Goal: Task Accomplishment & Management: Manage account settings

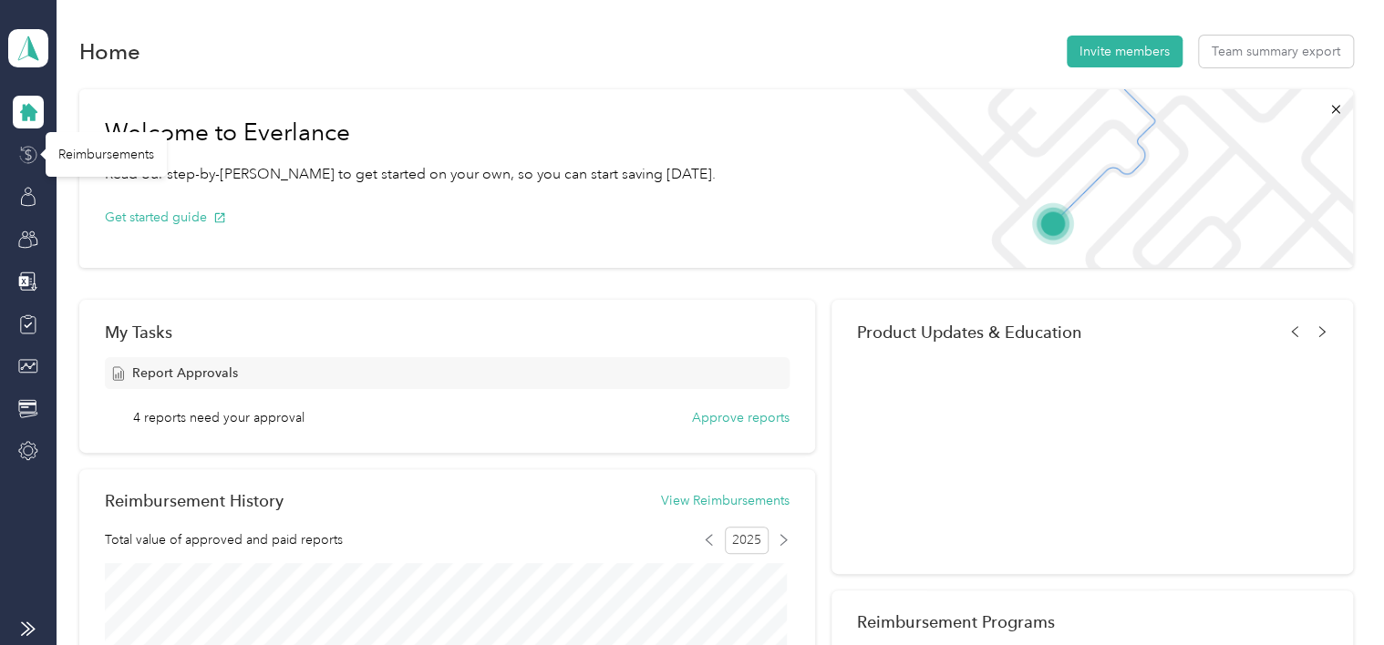
click at [29, 157] on icon at bounding box center [28, 155] width 20 height 20
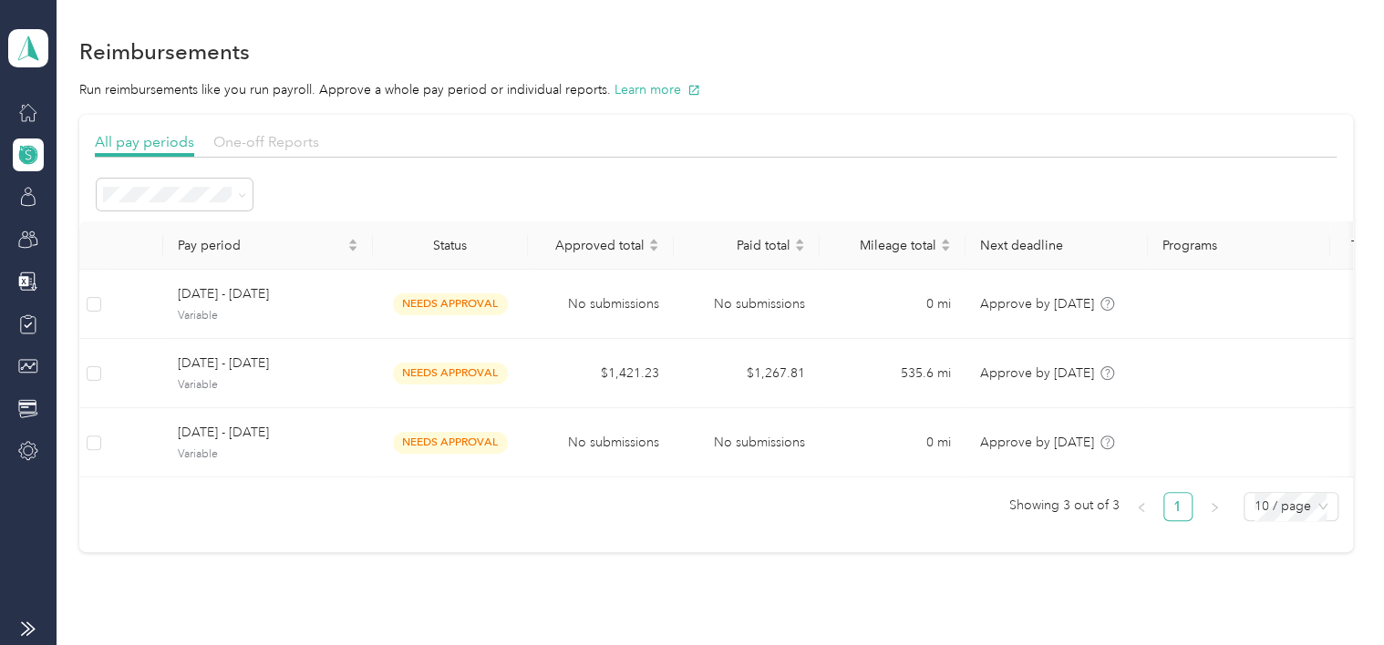
click at [254, 138] on span "One-off Reports" at bounding box center [266, 141] width 106 height 17
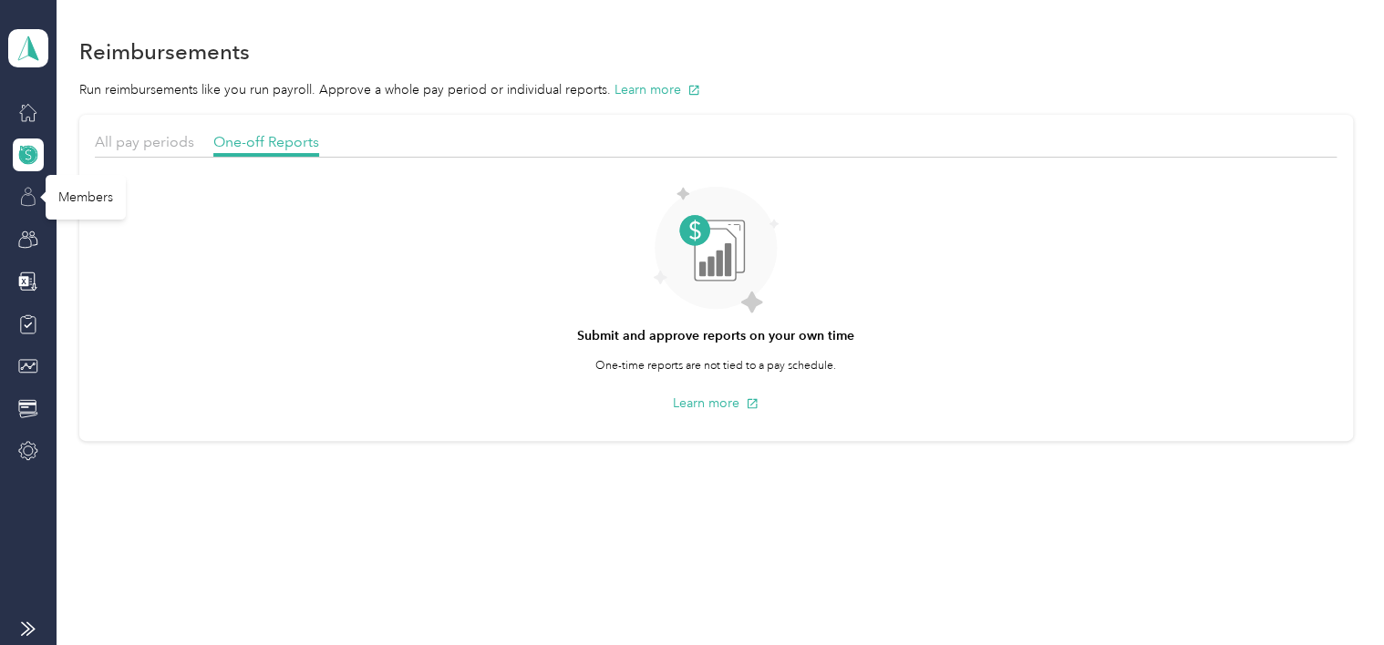
click at [26, 199] on icon at bounding box center [28, 197] width 20 height 20
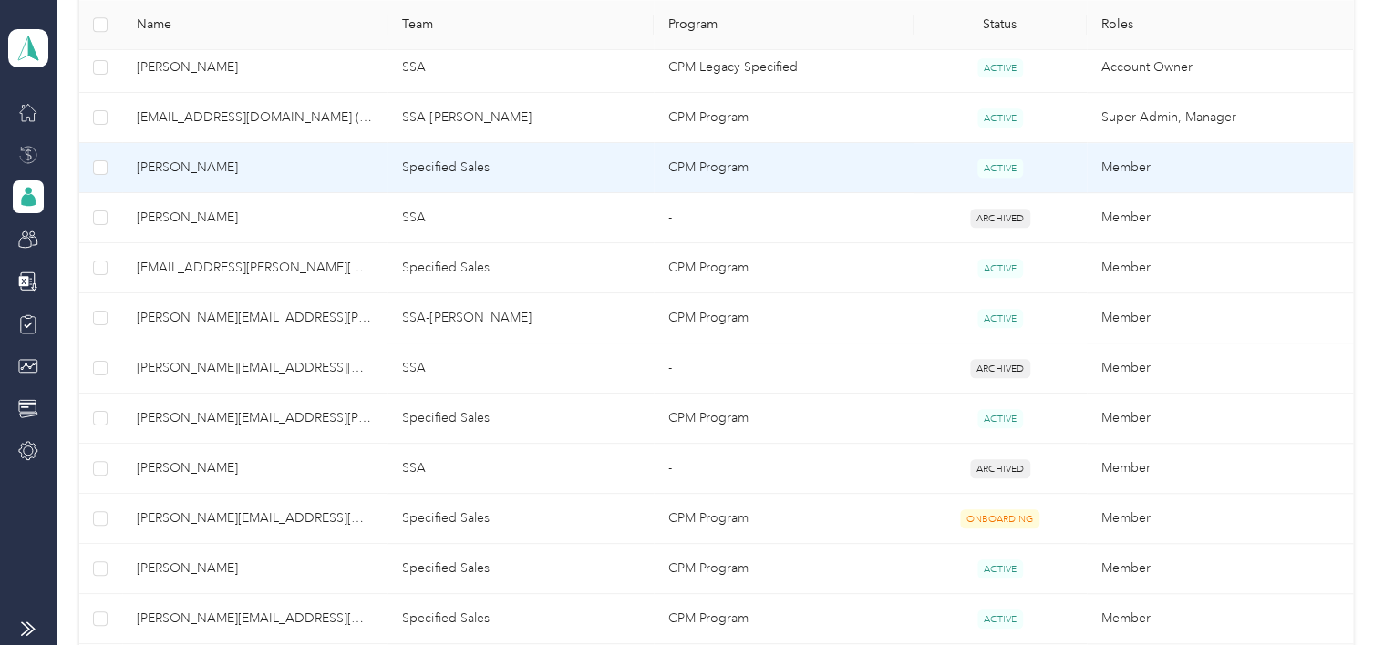
scroll to position [456, 0]
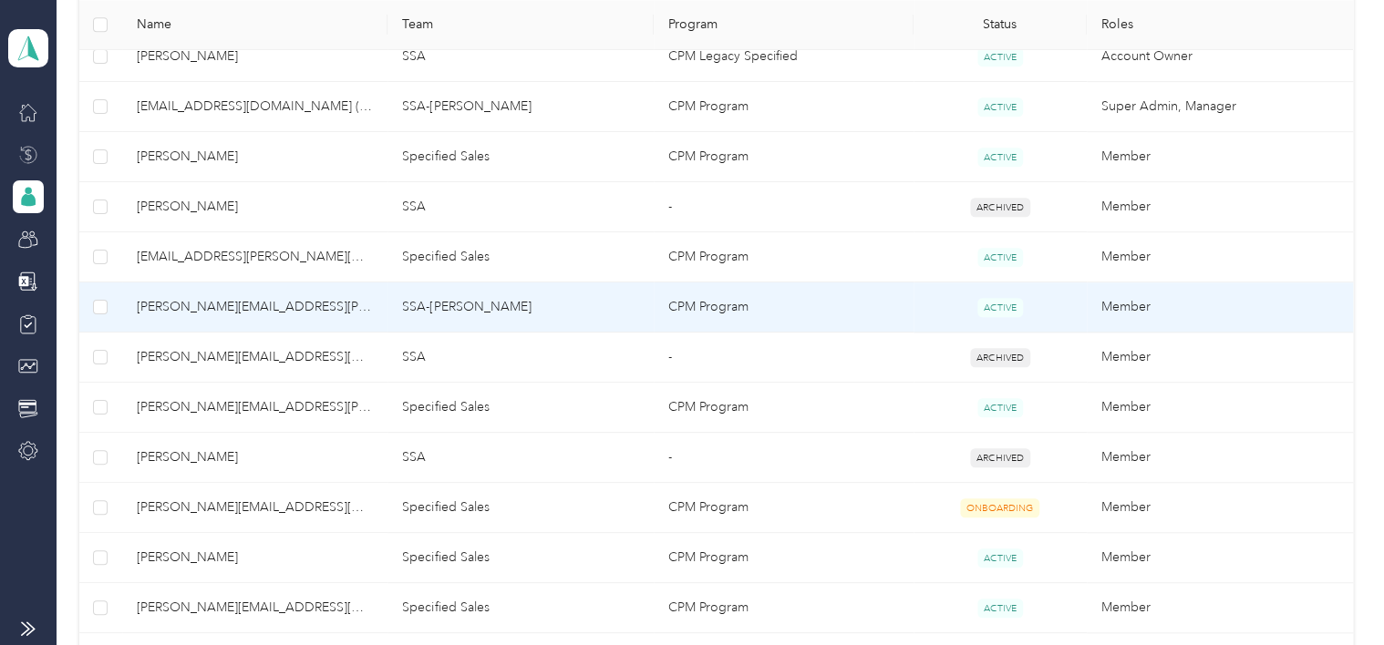
click at [215, 304] on span "[PERSON_NAME][EMAIL_ADDRESS][PERSON_NAME][DOMAIN_NAME]" at bounding box center [255, 307] width 237 height 20
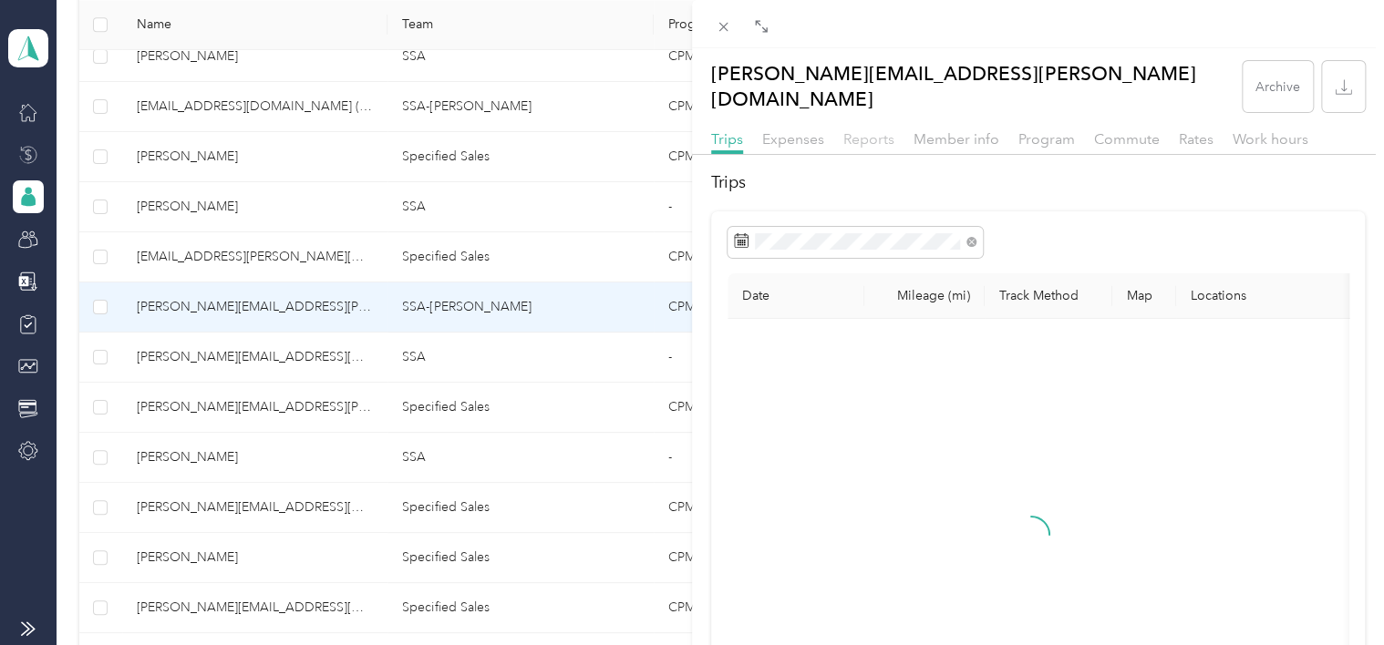
click at [860, 130] on span "Reports" at bounding box center [868, 138] width 51 height 17
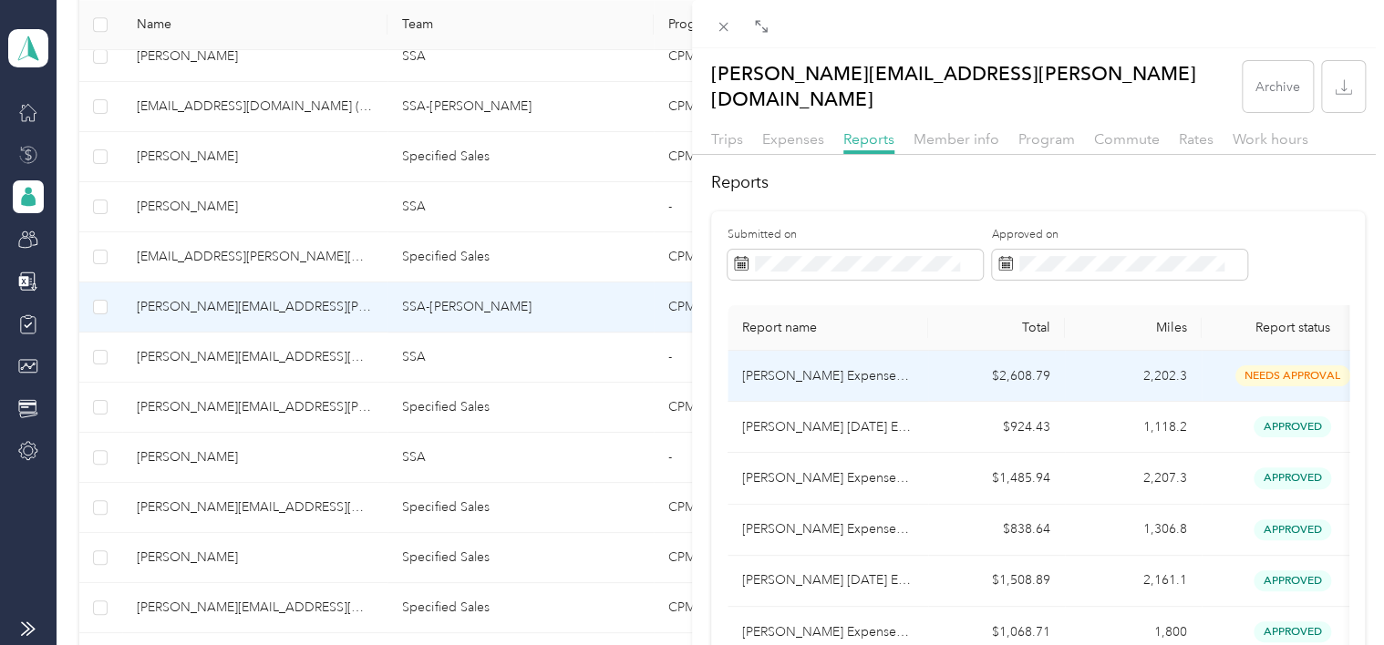
click at [1302, 366] on span "needs approval" at bounding box center [1292, 376] width 115 height 21
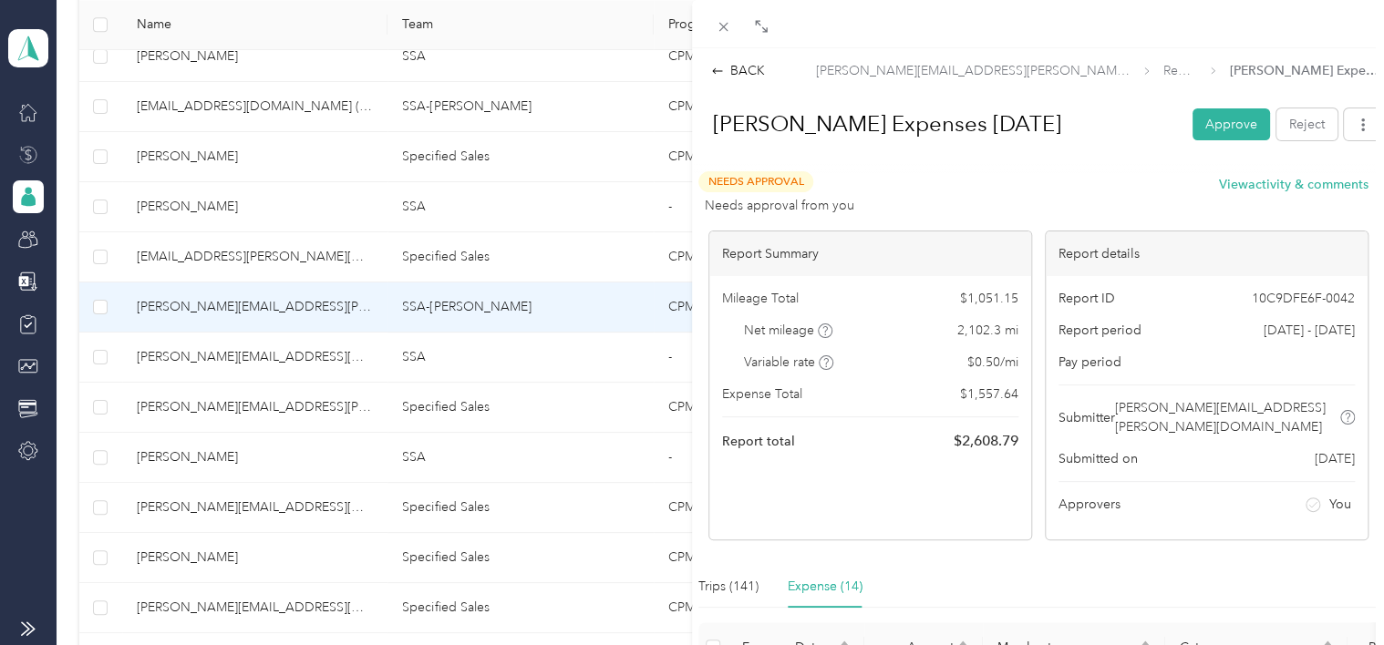
click at [1215, 124] on button "Approve" at bounding box center [1230, 124] width 77 height 32
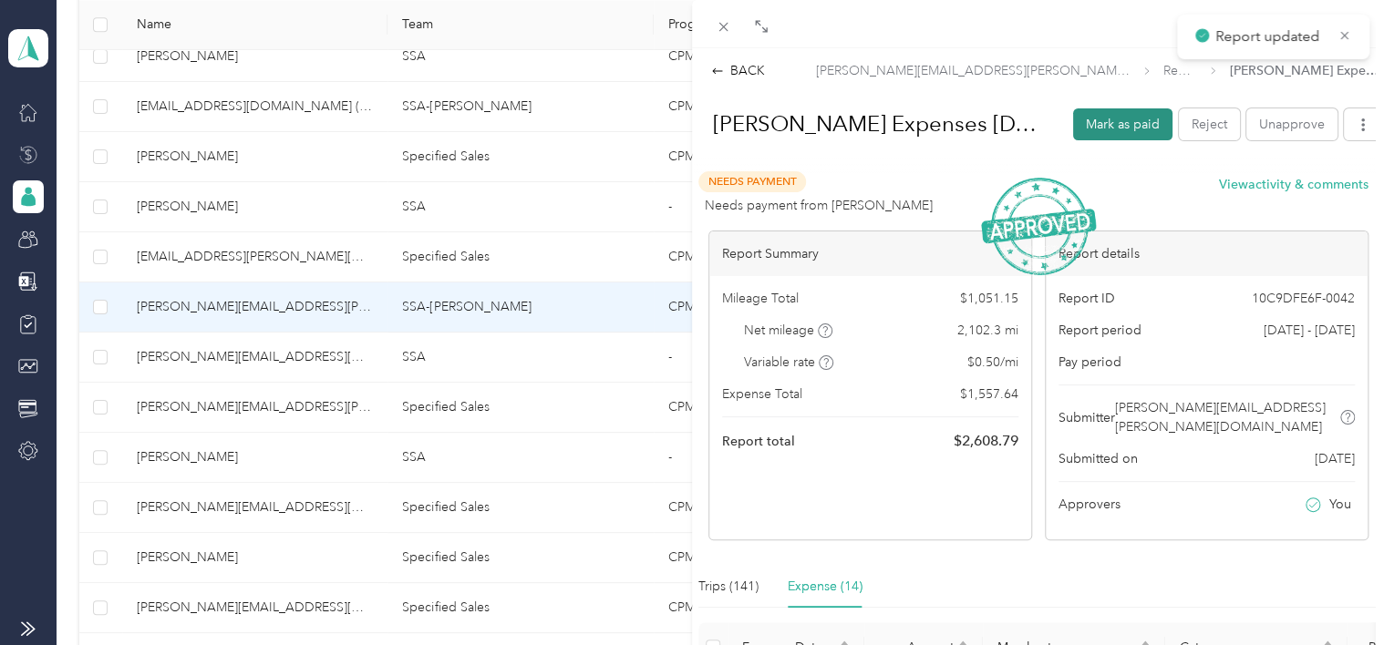
click at [1118, 113] on button "Mark as paid" at bounding box center [1122, 124] width 99 height 32
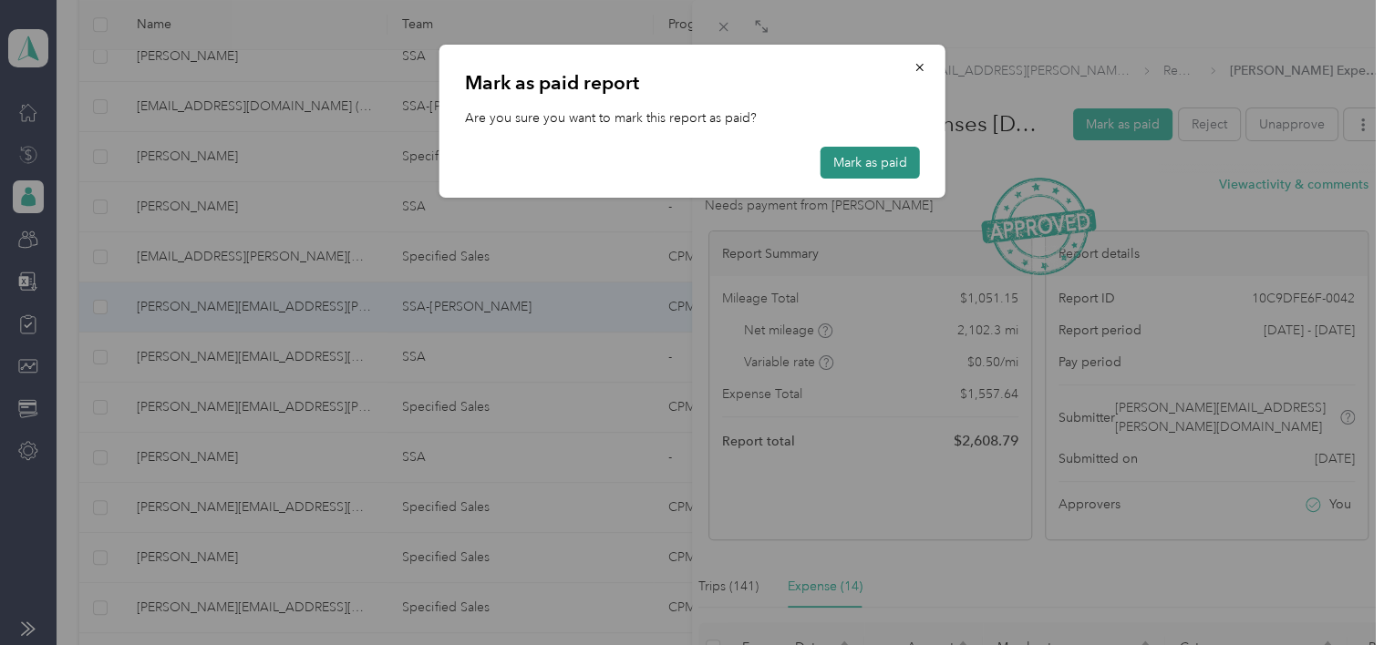
click at [876, 153] on button "Mark as paid" at bounding box center [869, 163] width 99 height 32
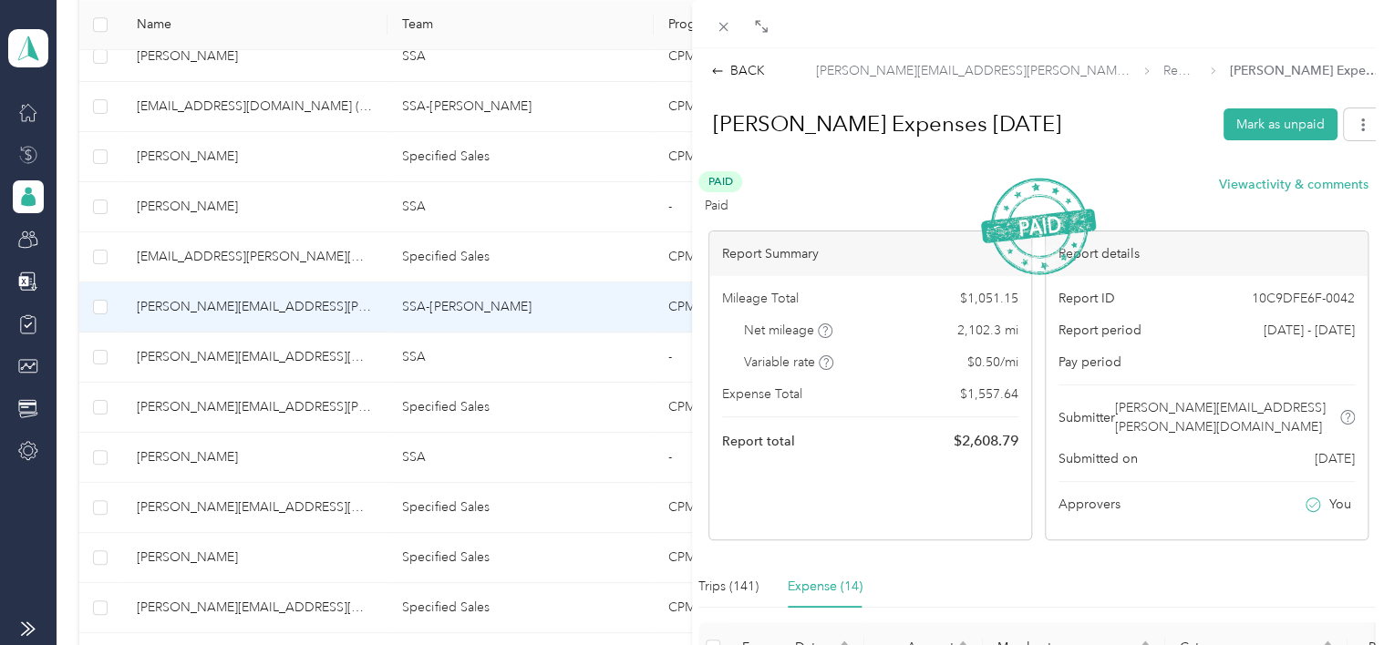
click at [22, 193] on div "BACK [PERSON_NAME][EMAIL_ADDRESS][PERSON_NAME][DOMAIN_NAME] Reports [PERSON_NAM…" at bounding box center [692, 322] width 1384 height 645
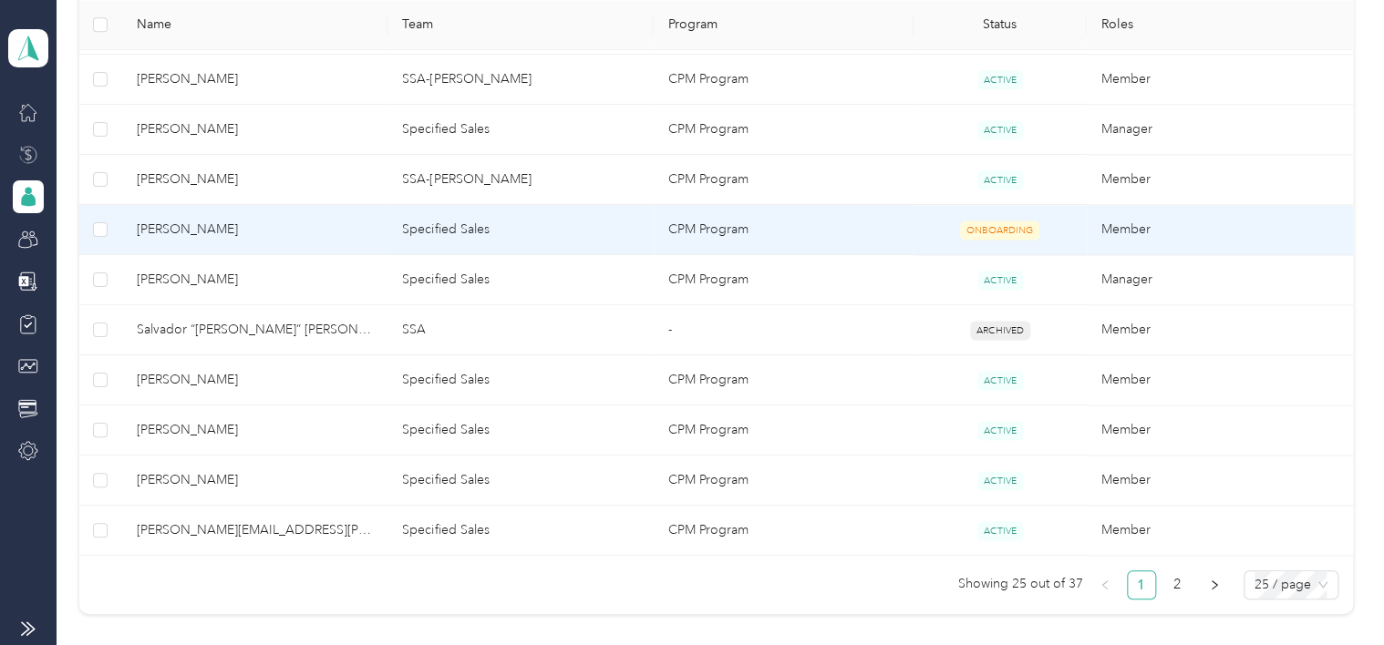
scroll to position [1276, 0]
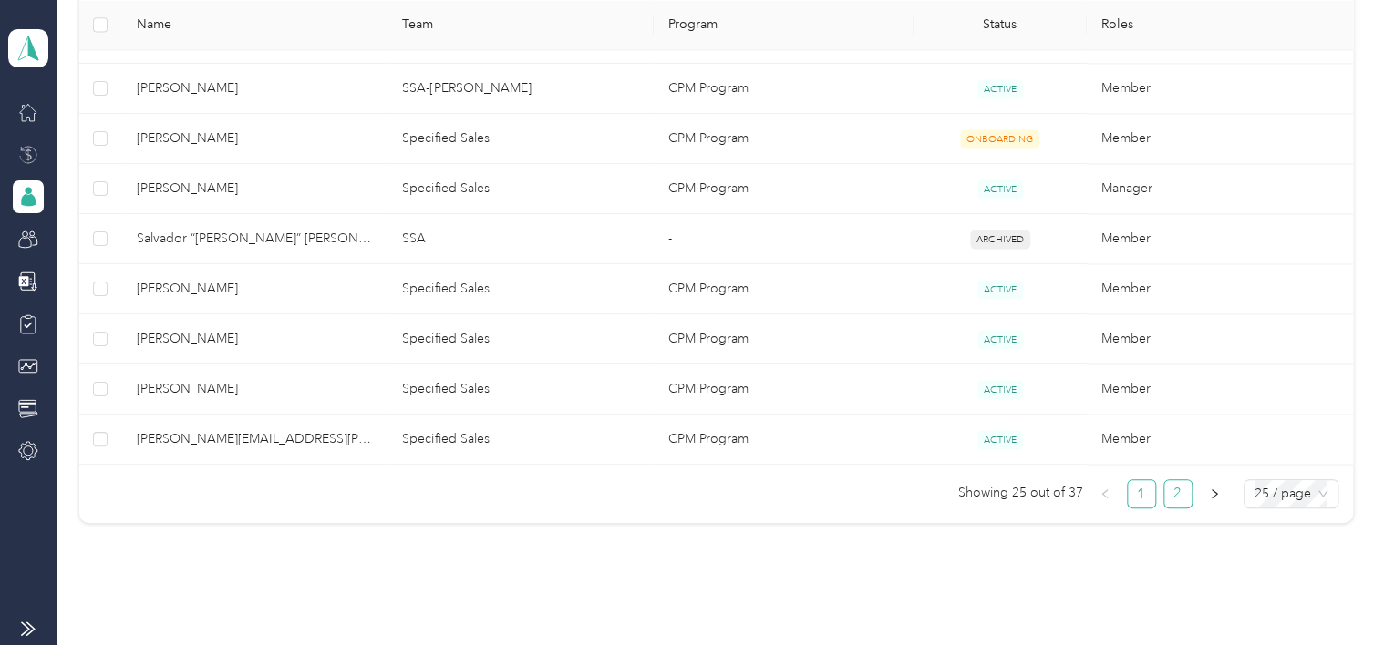
click at [1167, 487] on link "2" at bounding box center [1177, 493] width 27 height 27
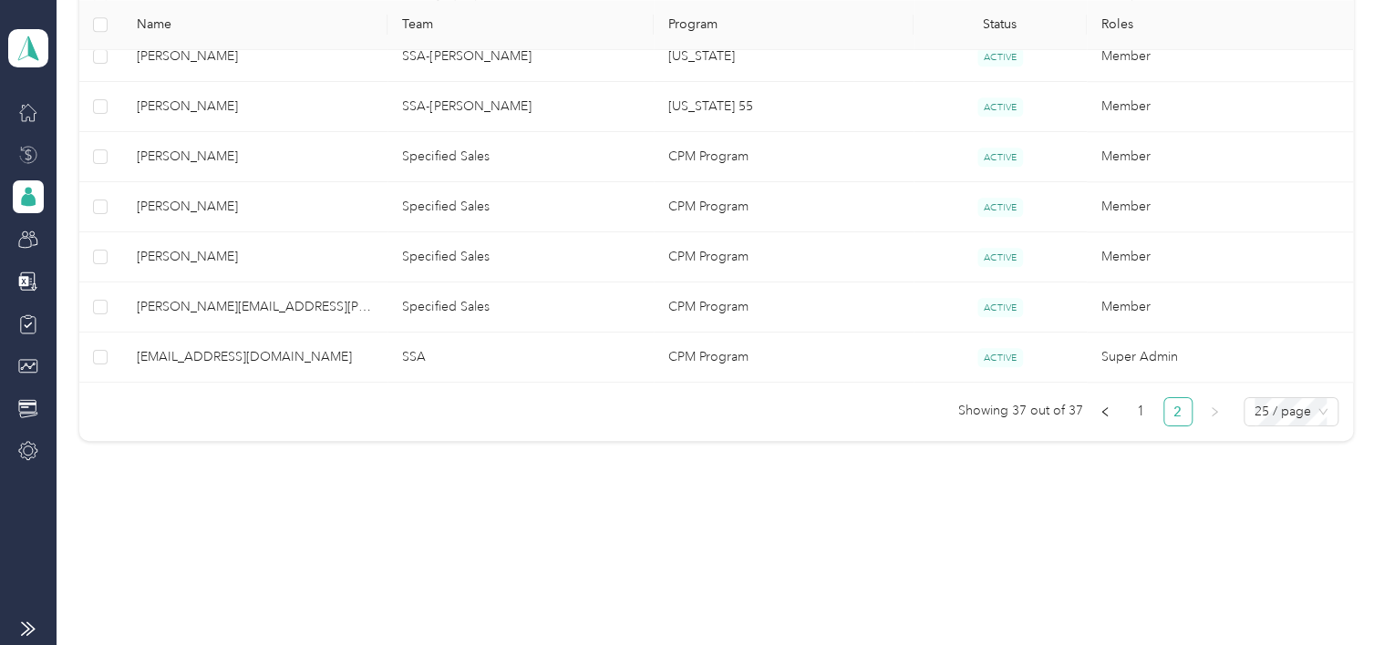
scroll to position [704, 0]
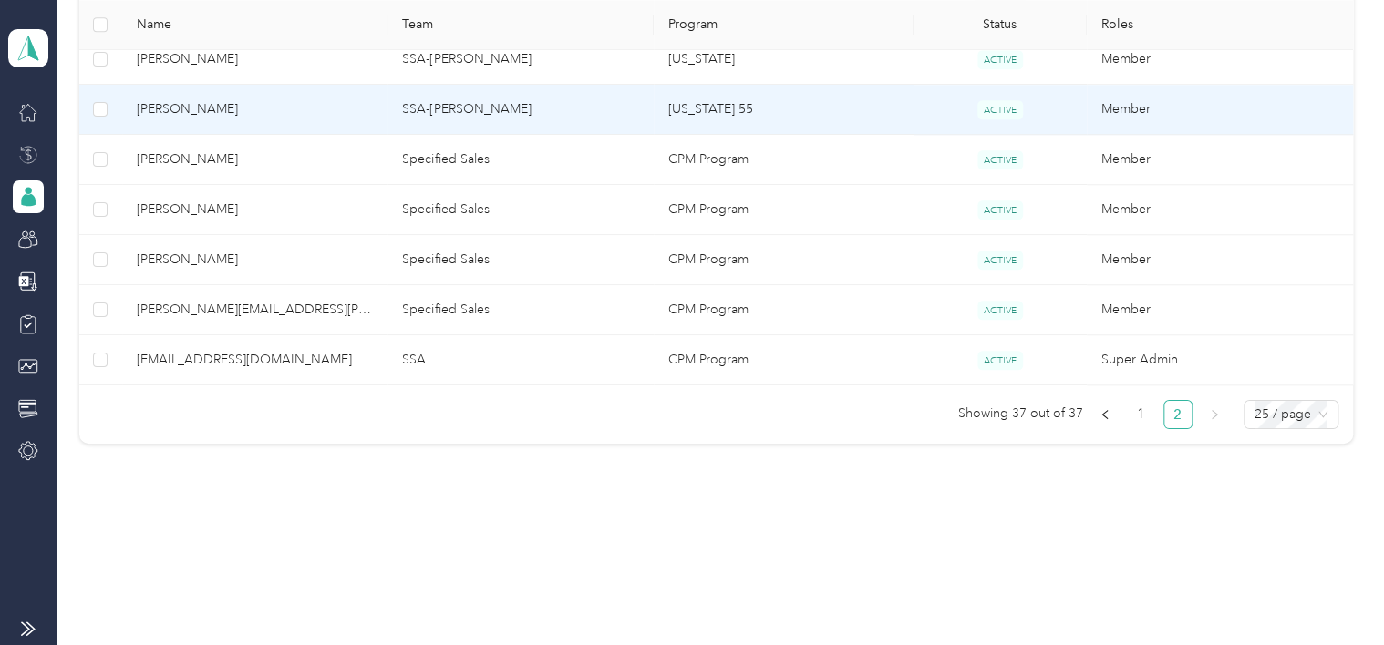
click at [200, 102] on span "[PERSON_NAME]" at bounding box center [255, 109] width 237 height 20
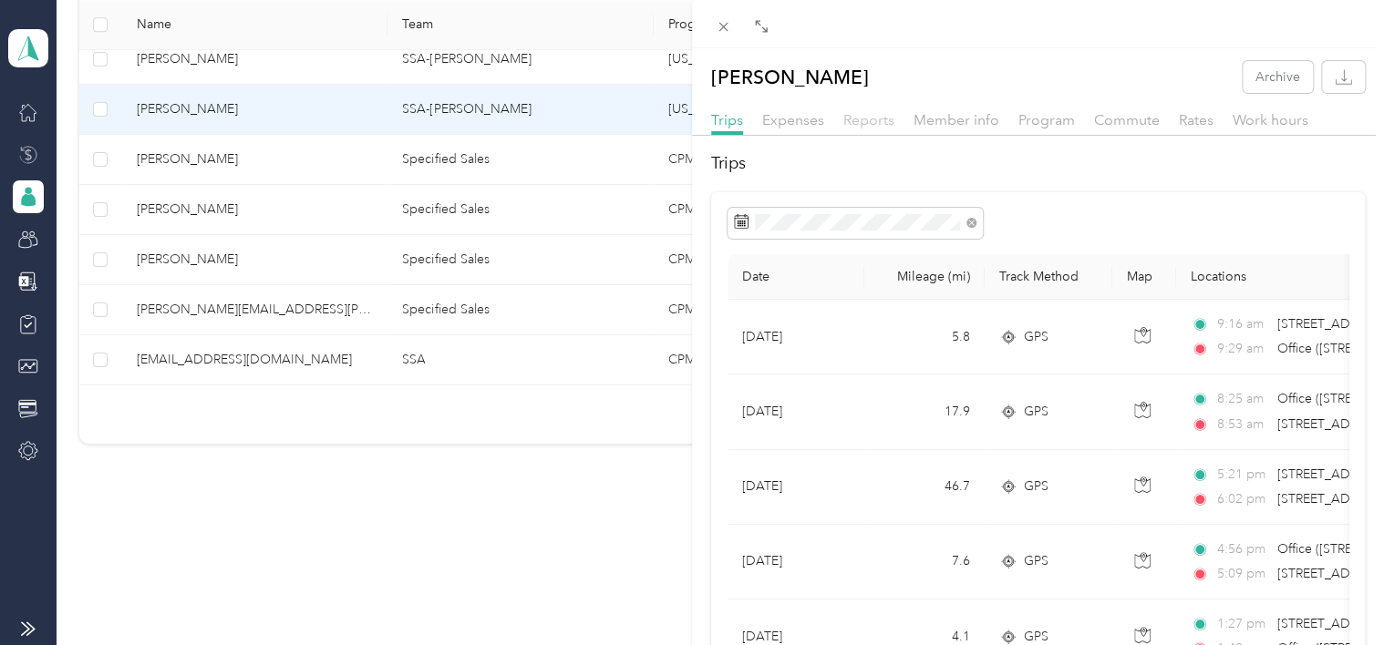
click at [855, 117] on span "Reports" at bounding box center [868, 119] width 51 height 17
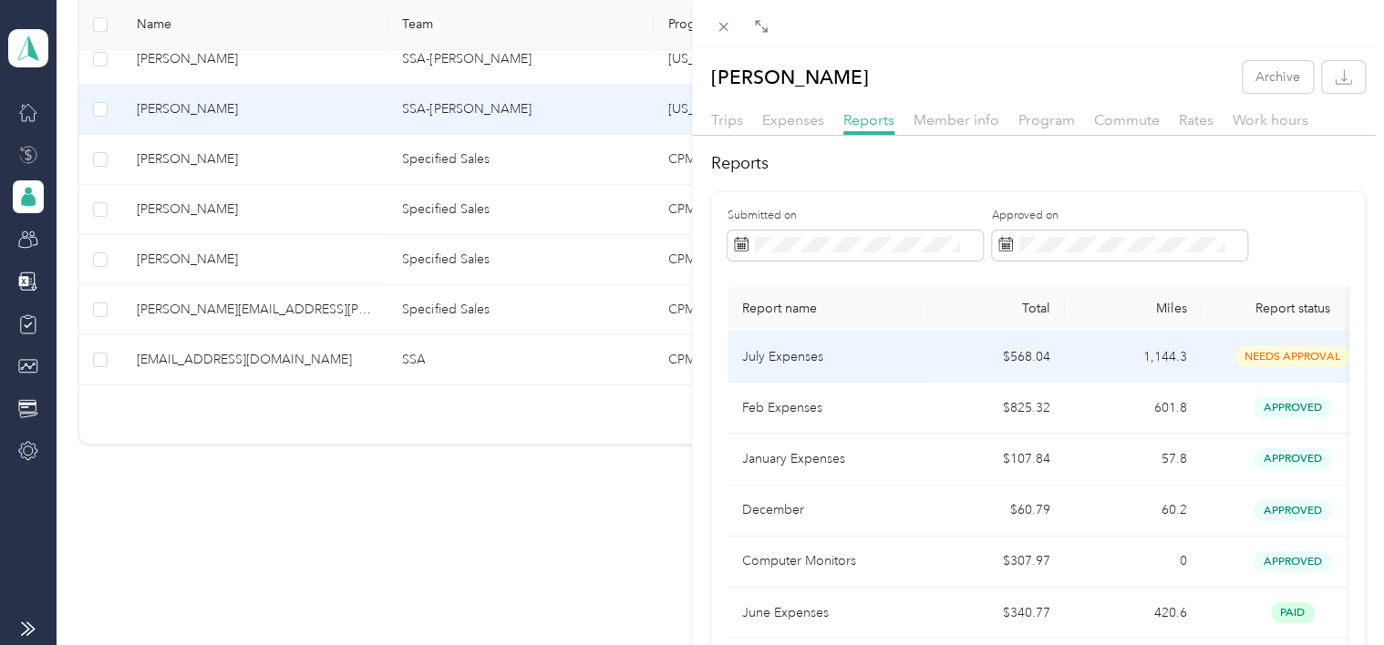
click at [1283, 354] on span "needs approval" at bounding box center [1292, 356] width 115 height 21
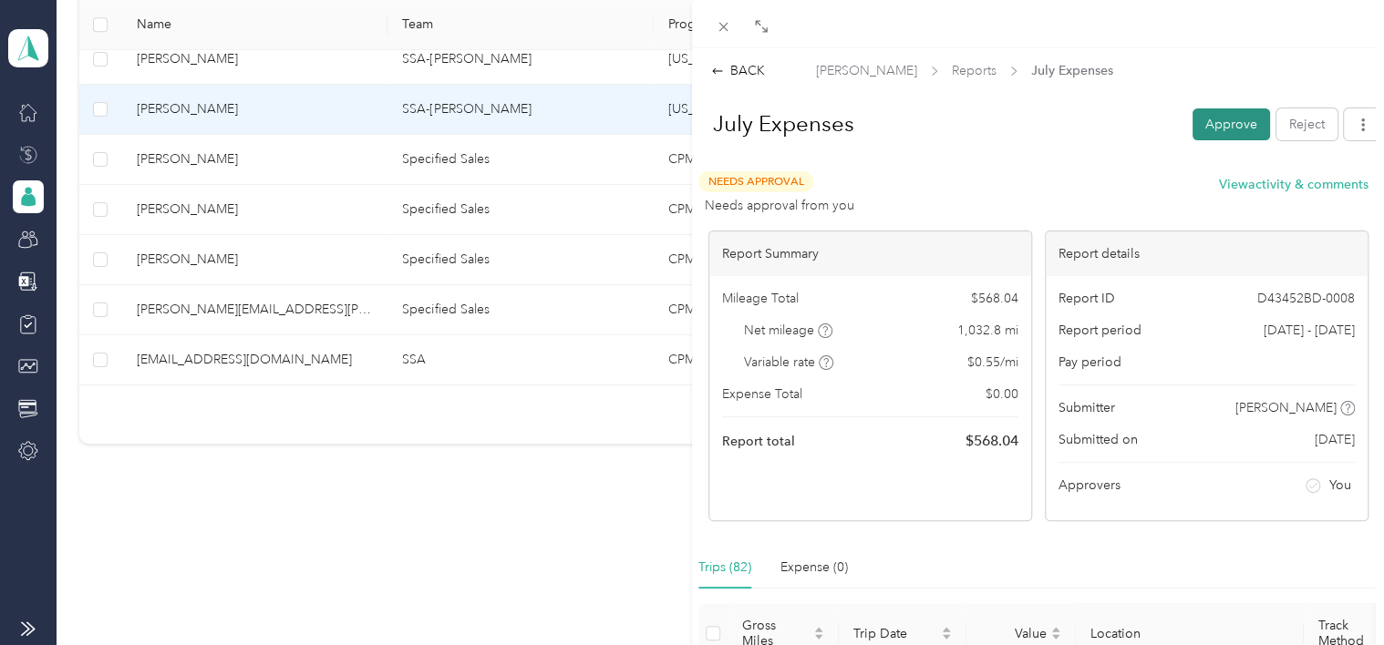
click at [1218, 117] on button "Approve" at bounding box center [1230, 124] width 77 height 32
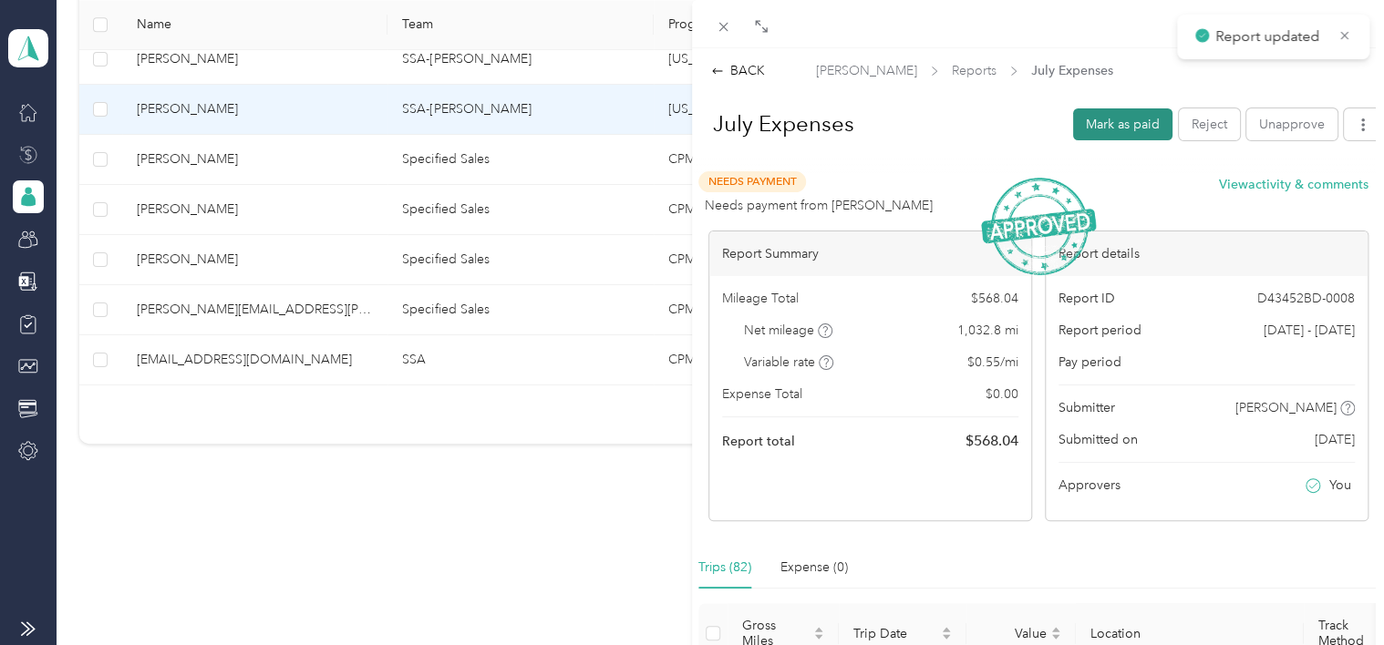
click at [1125, 124] on button "Mark as paid" at bounding box center [1122, 124] width 99 height 32
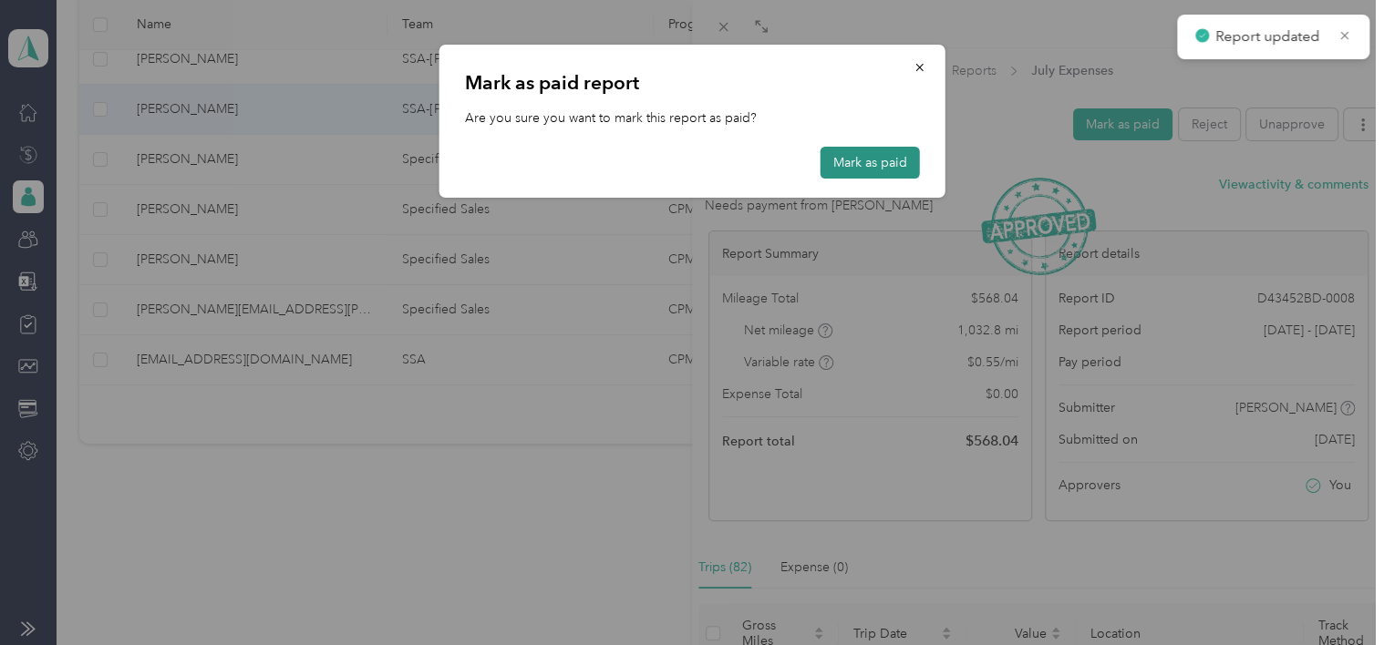
click at [894, 163] on button "Mark as paid" at bounding box center [869, 163] width 99 height 32
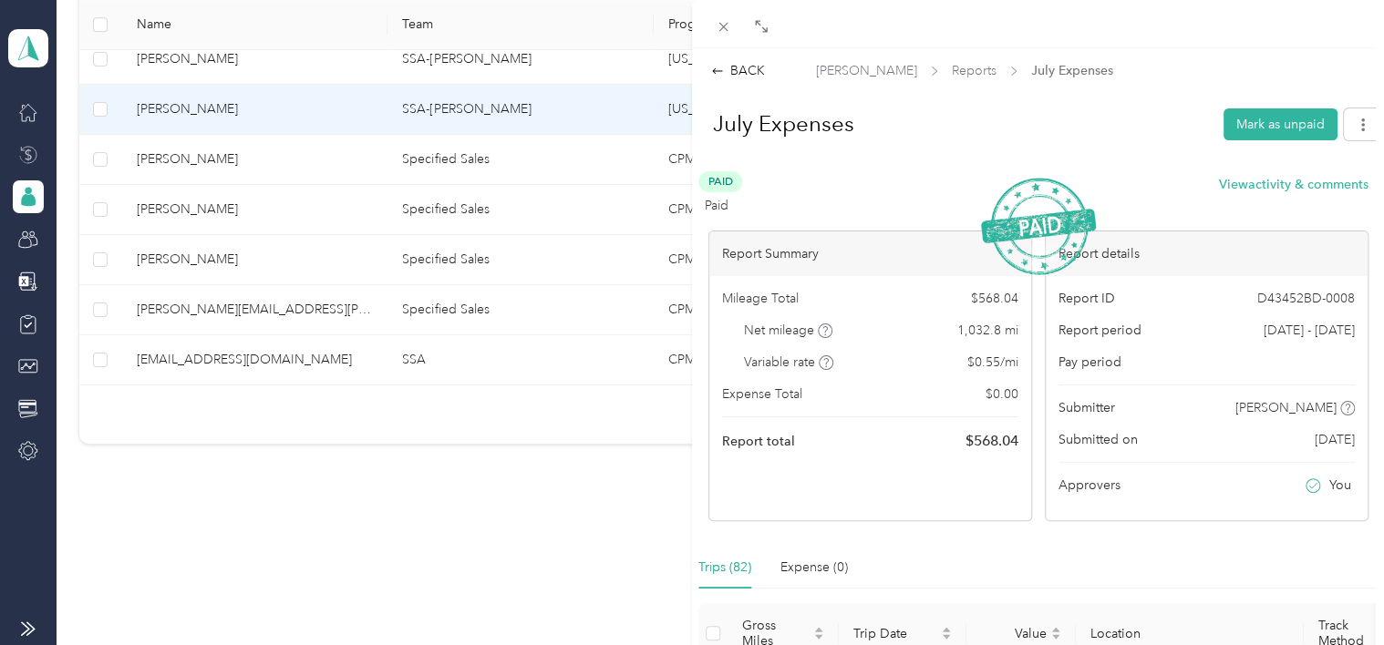
click at [22, 201] on div "BACK [PERSON_NAME] Reports July Expenses July Expenses Mark as unpaid Paid Paid…" at bounding box center [692, 322] width 1384 height 645
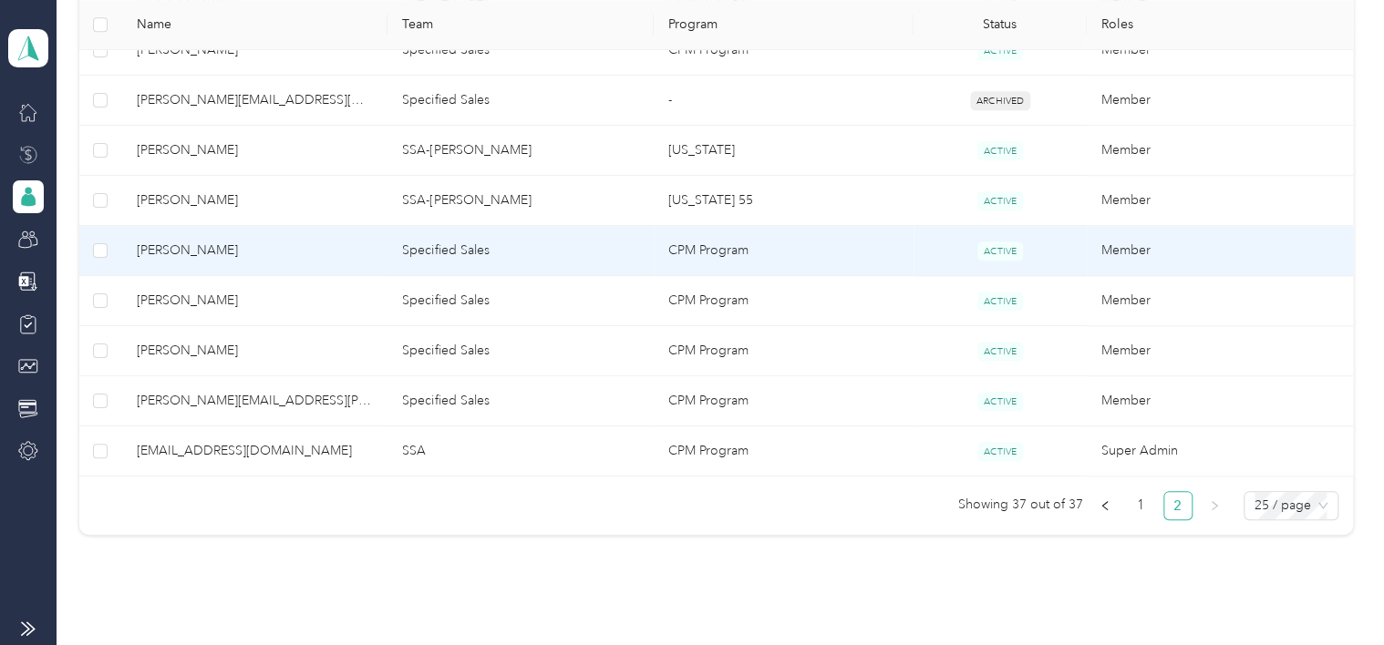
scroll to position [521, 0]
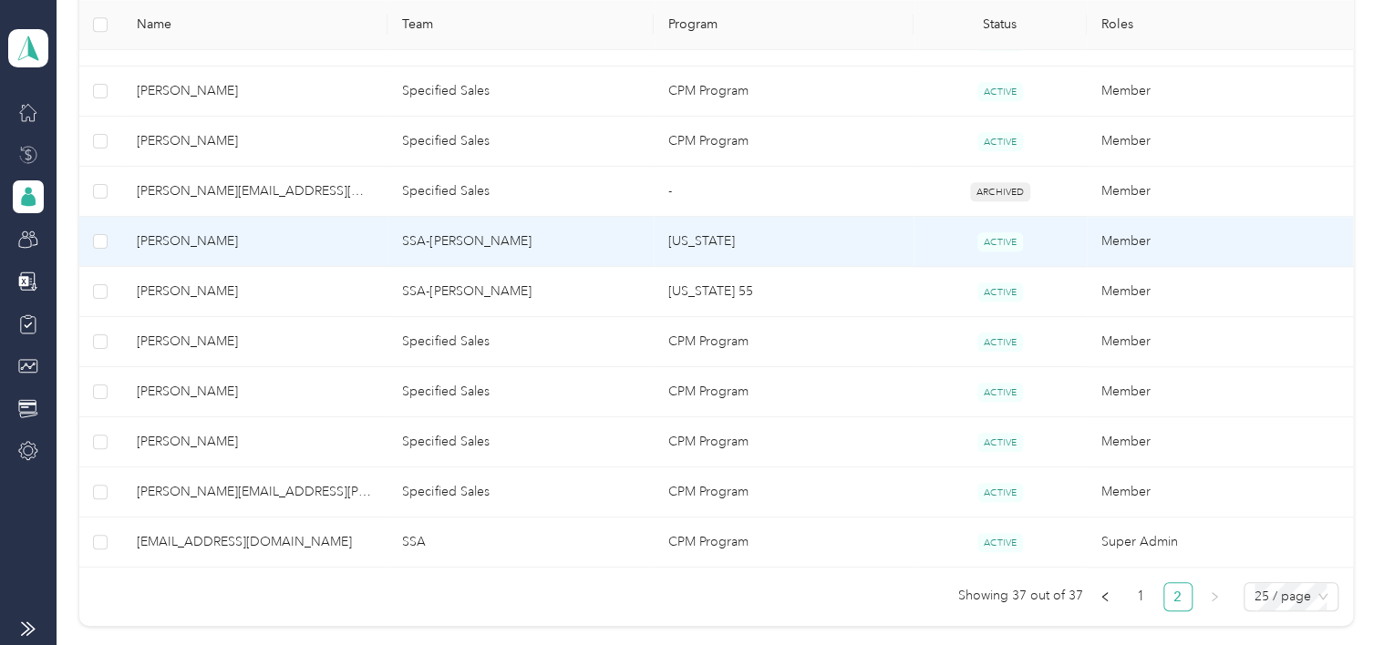
click at [192, 241] on span "[PERSON_NAME]" at bounding box center [255, 242] width 237 height 20
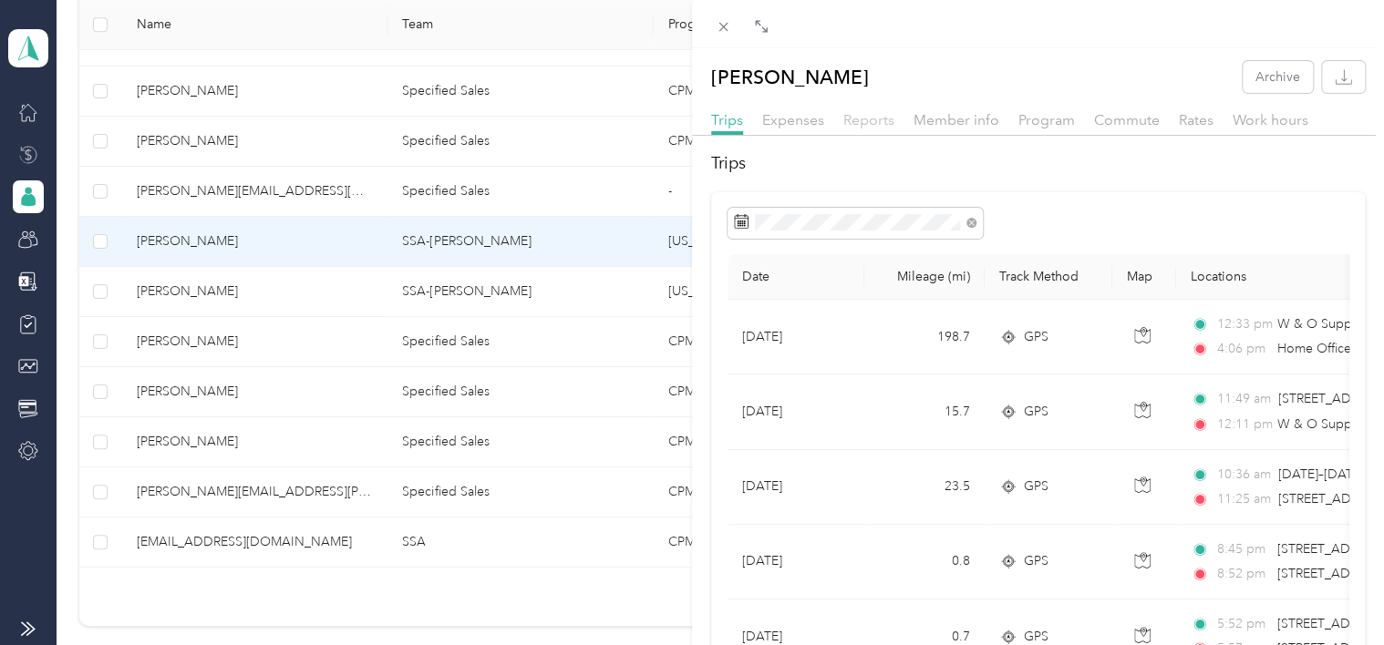
click at [864, 120] on span "Reports" at bounding box center [868, 119] width 51 height 17
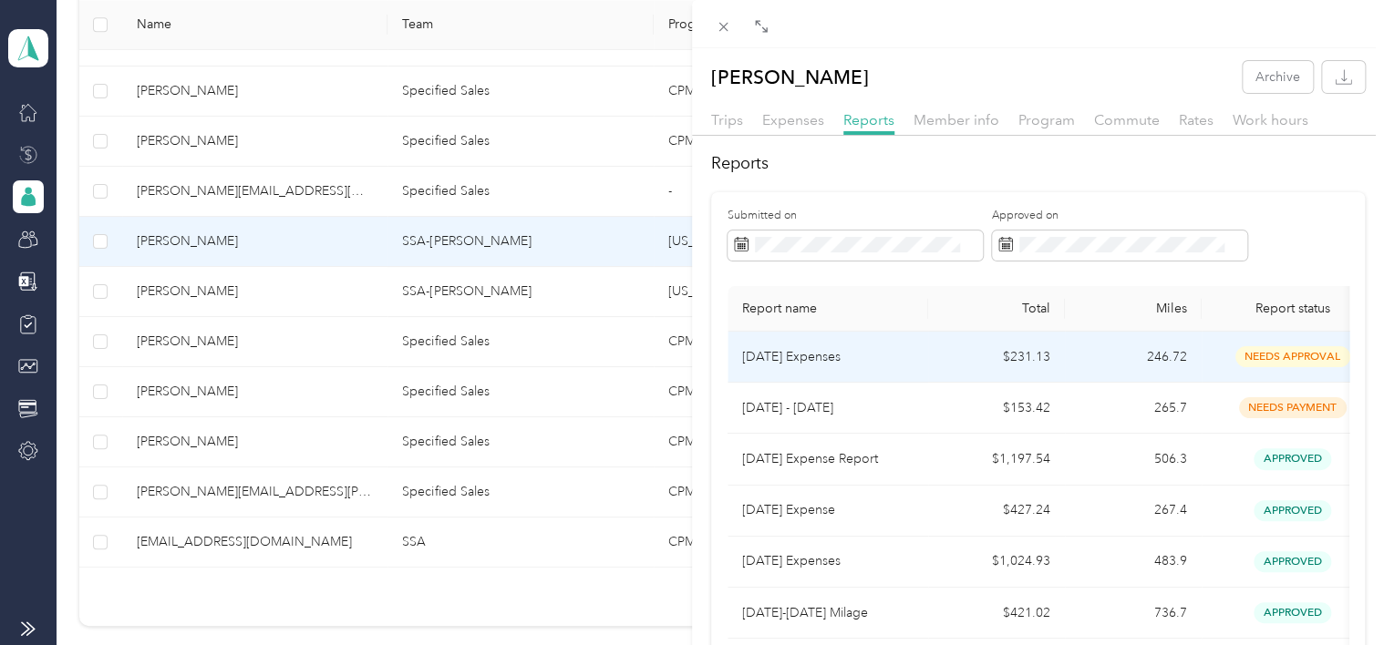
click at [1276, 357] on span "needs approval" at bounding box center [1292, 356] width 115 height 21
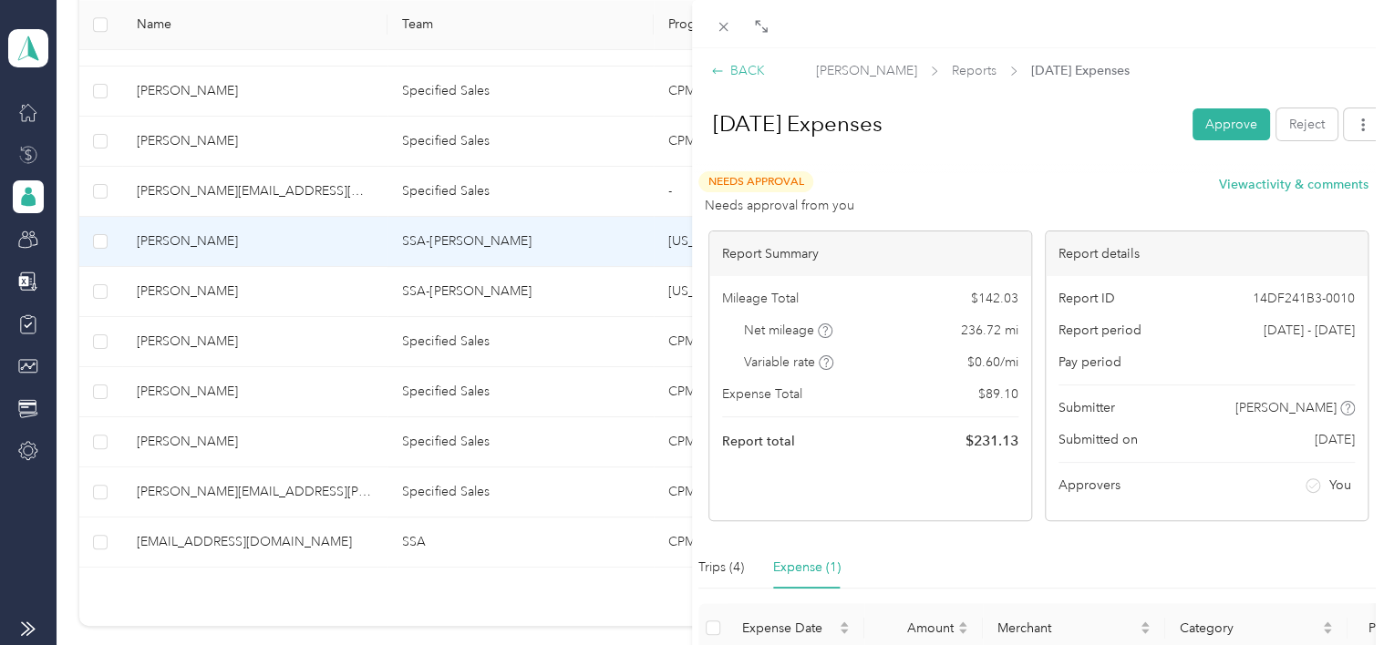
click at [728, 68] on div "BACK" at bounding box center [738, 70] width 54 height 19
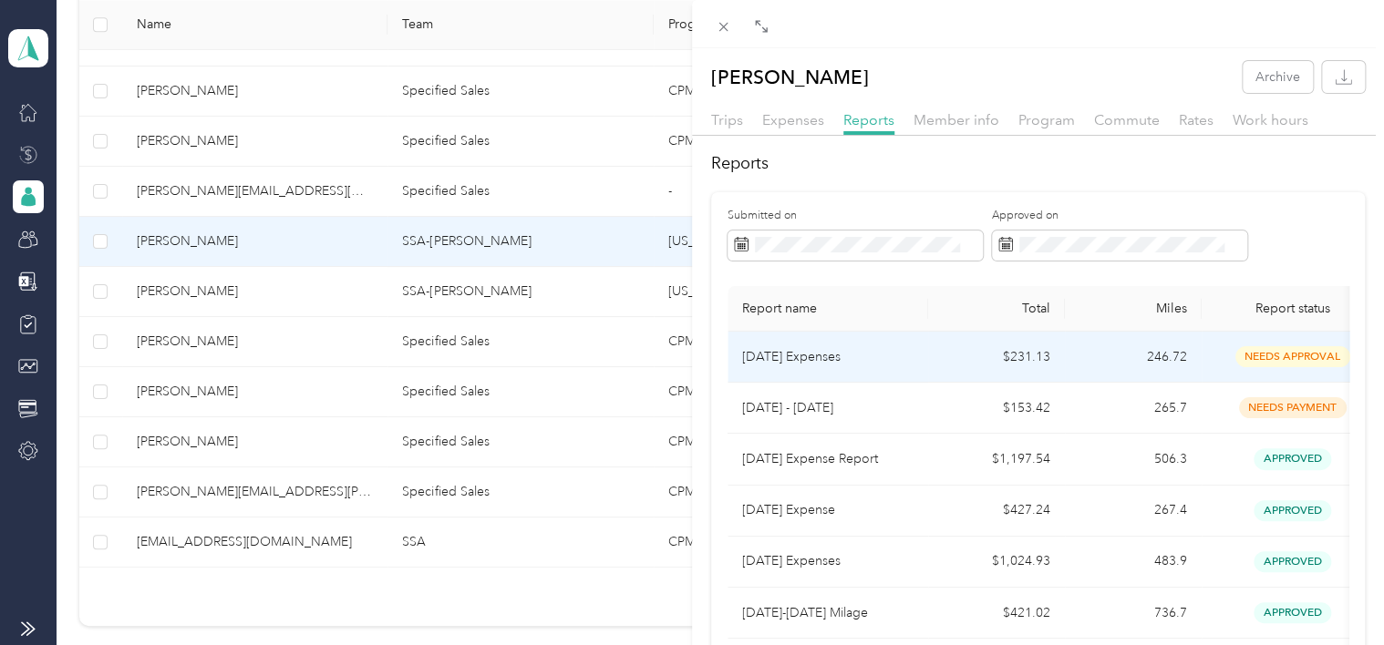
click at [1249, 355] on span "needs approval" at bounding box center [1292, 356] width 115 height 21
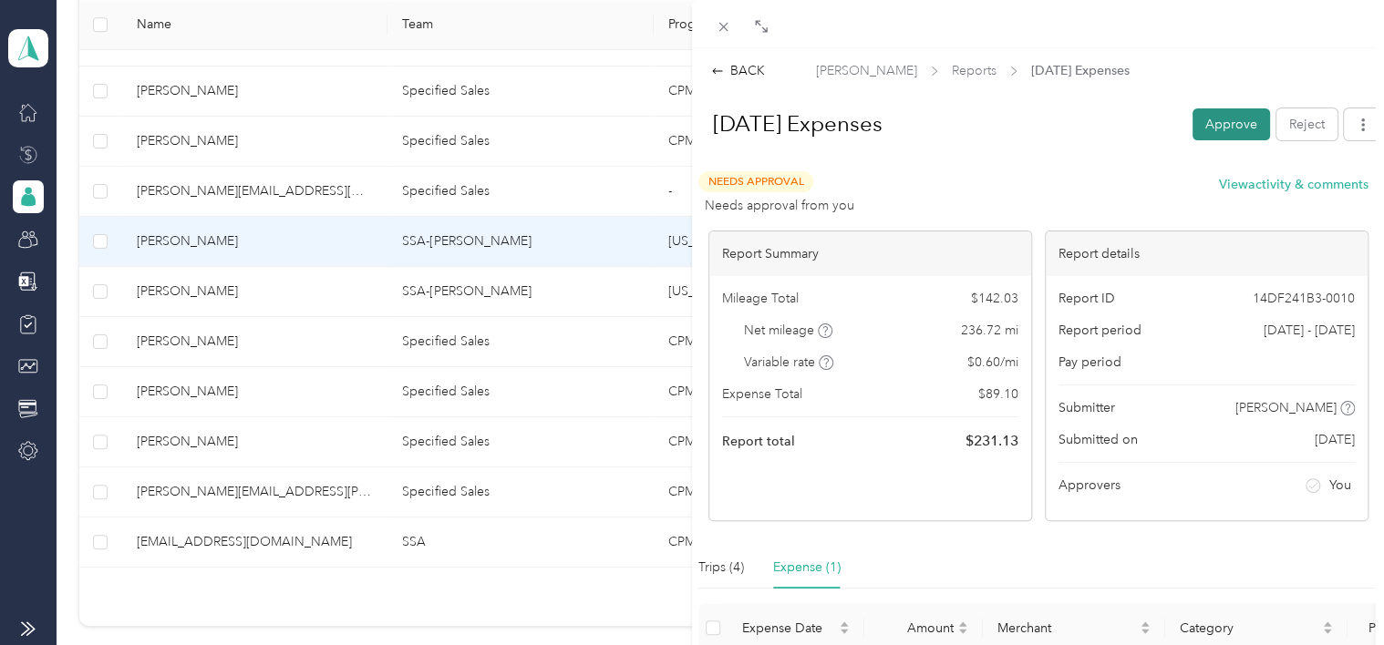
click at [1211, 115] on button "Approve" at bounding box center [1230, 124] width 77 height 32
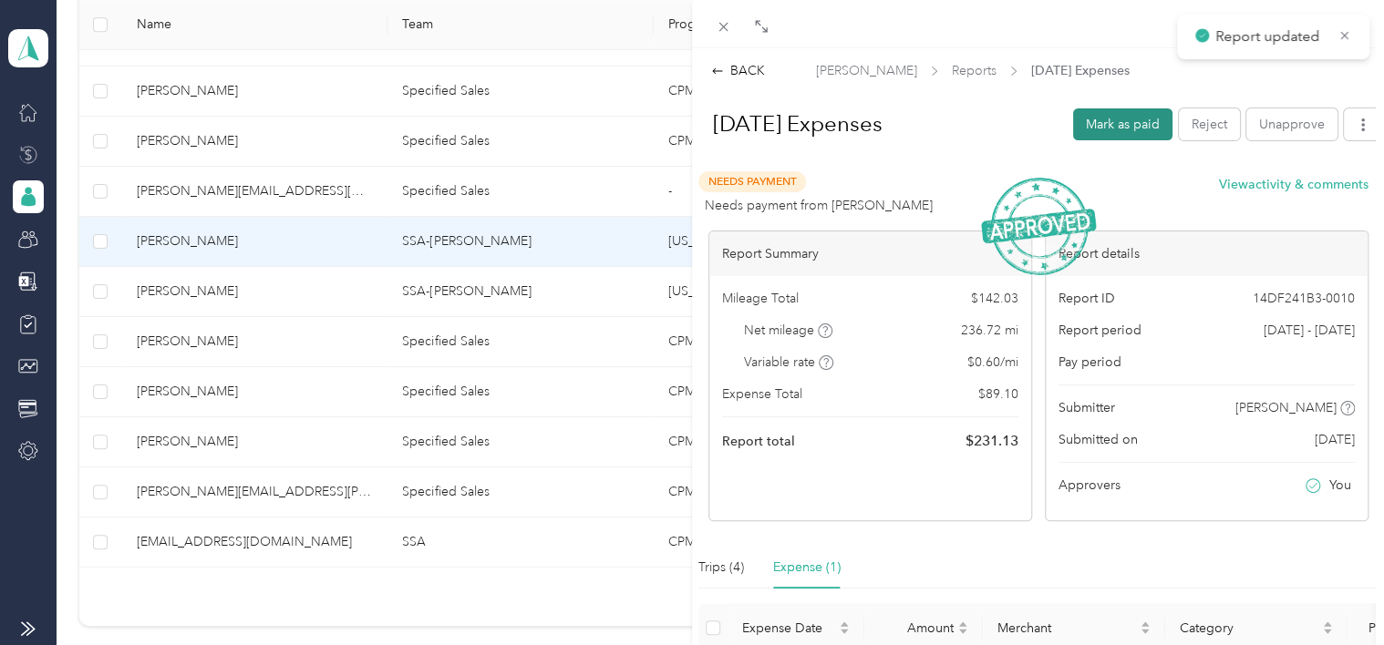
click at [1096, 130] on button "Mark as paid" at bounding box center [1122, 124] width 99 height 32
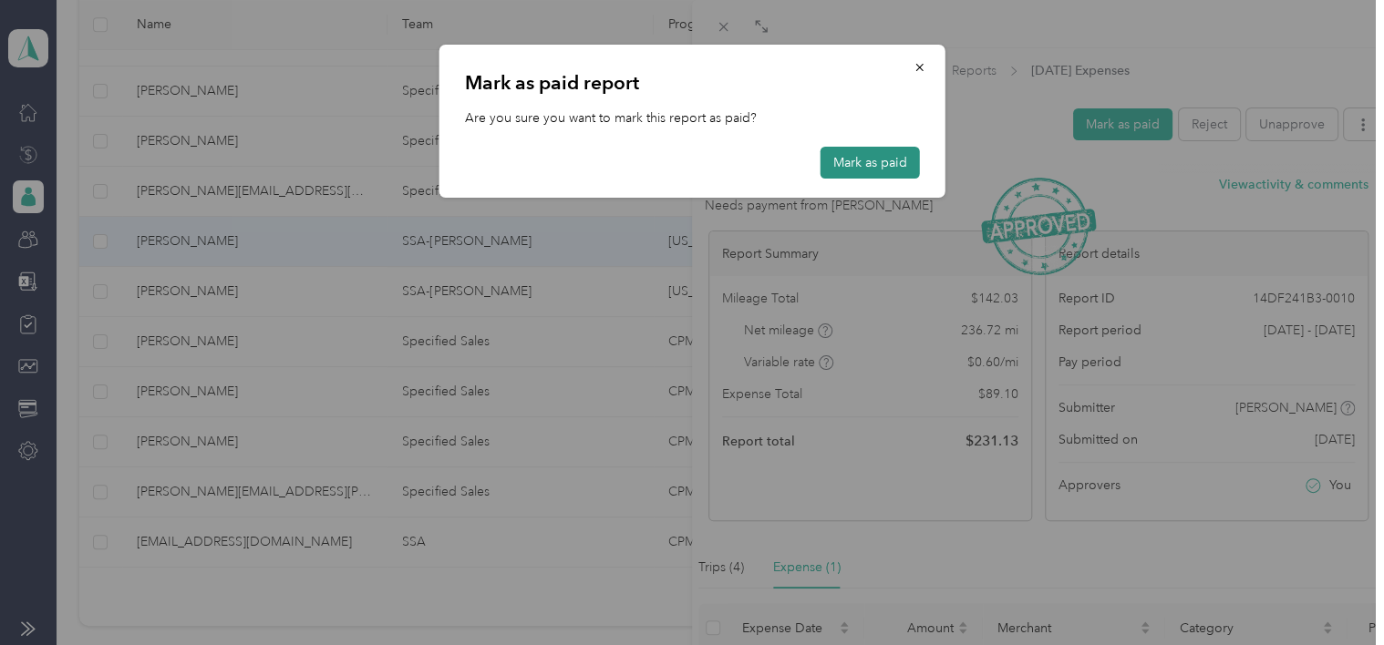
click at [878, 162] on button "Mark as paid" at bounding box center [869, 163] width 99 height 32
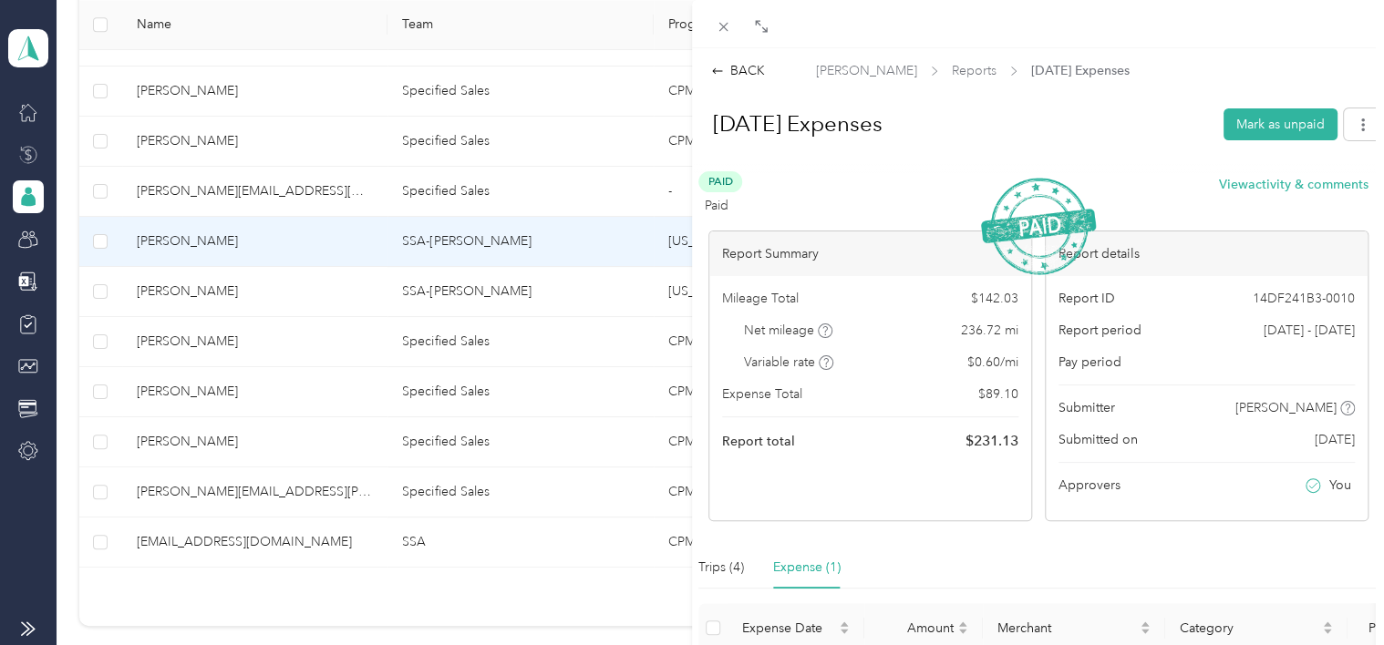
click at [22, 197] on div "BACK [PERSON_NAME] Reports [DATE] Expenses [DATE] Expenses Mark as unpaid Paid …" at bounding box center [692, 322] width 1384 height 645
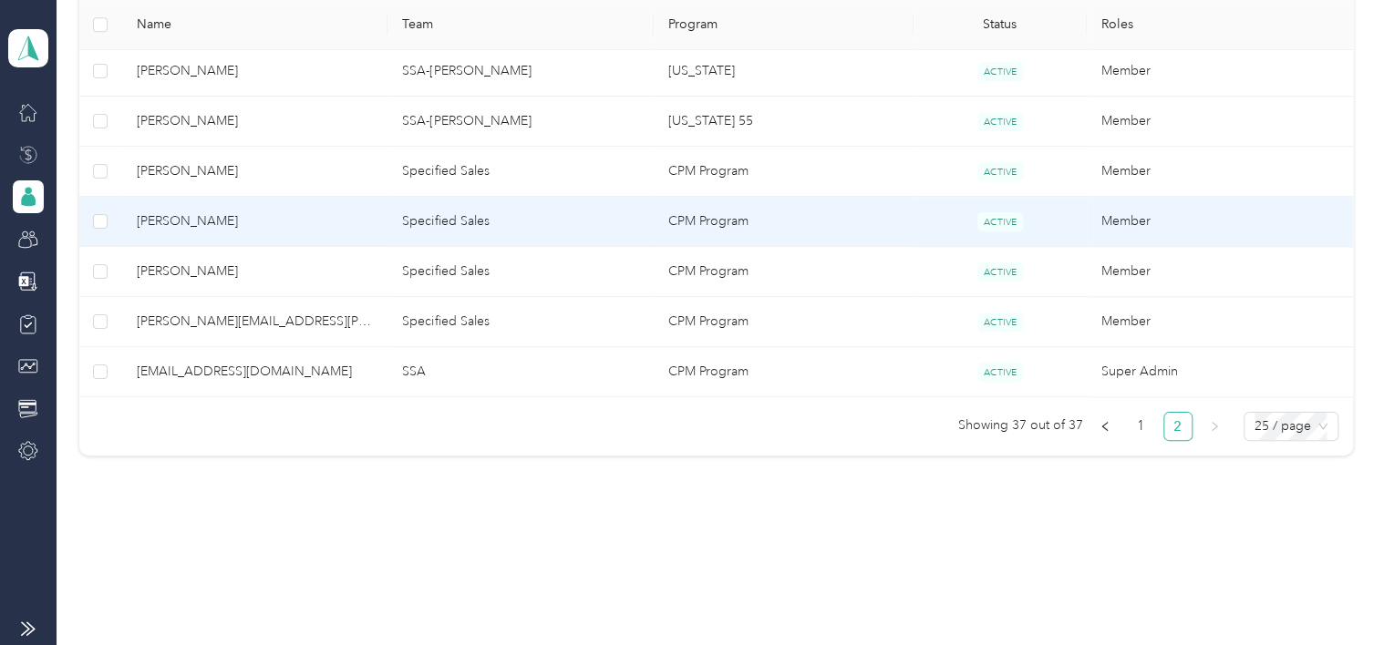
scroll to position [704, 0]
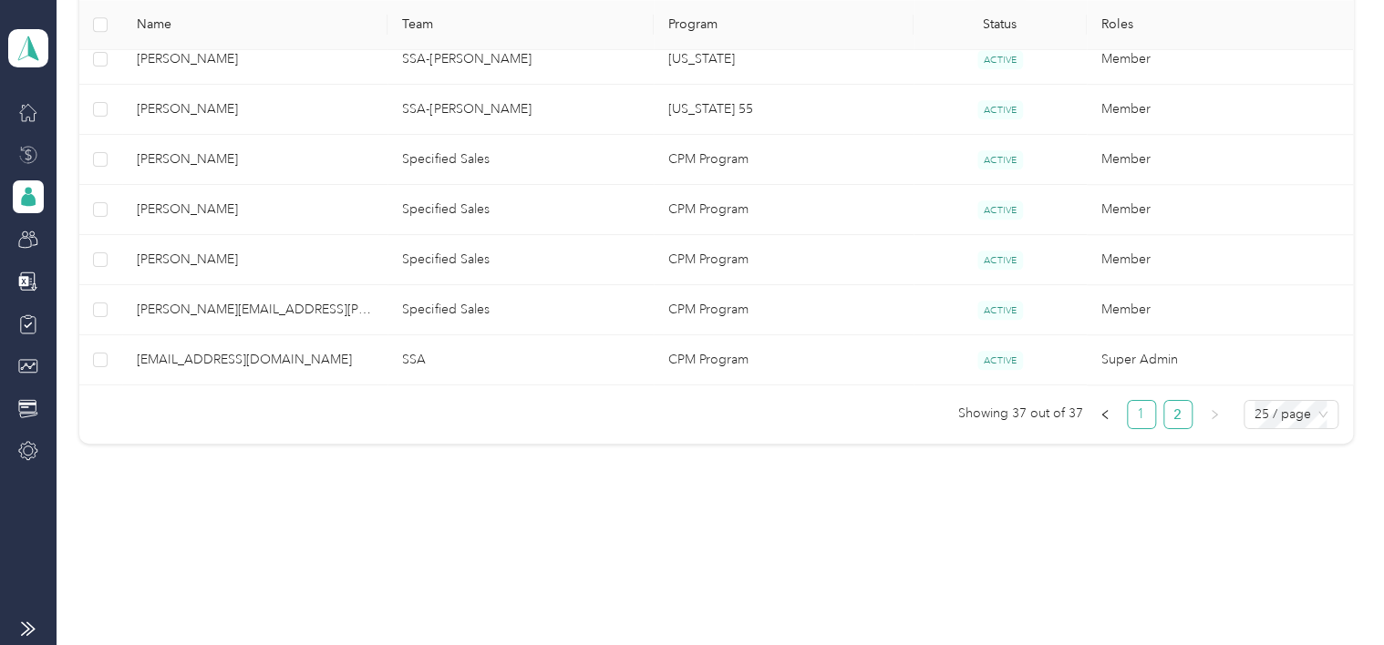
click at [1133, 408] on link "1" at bounding box center [1141, 414] width 27 height 27
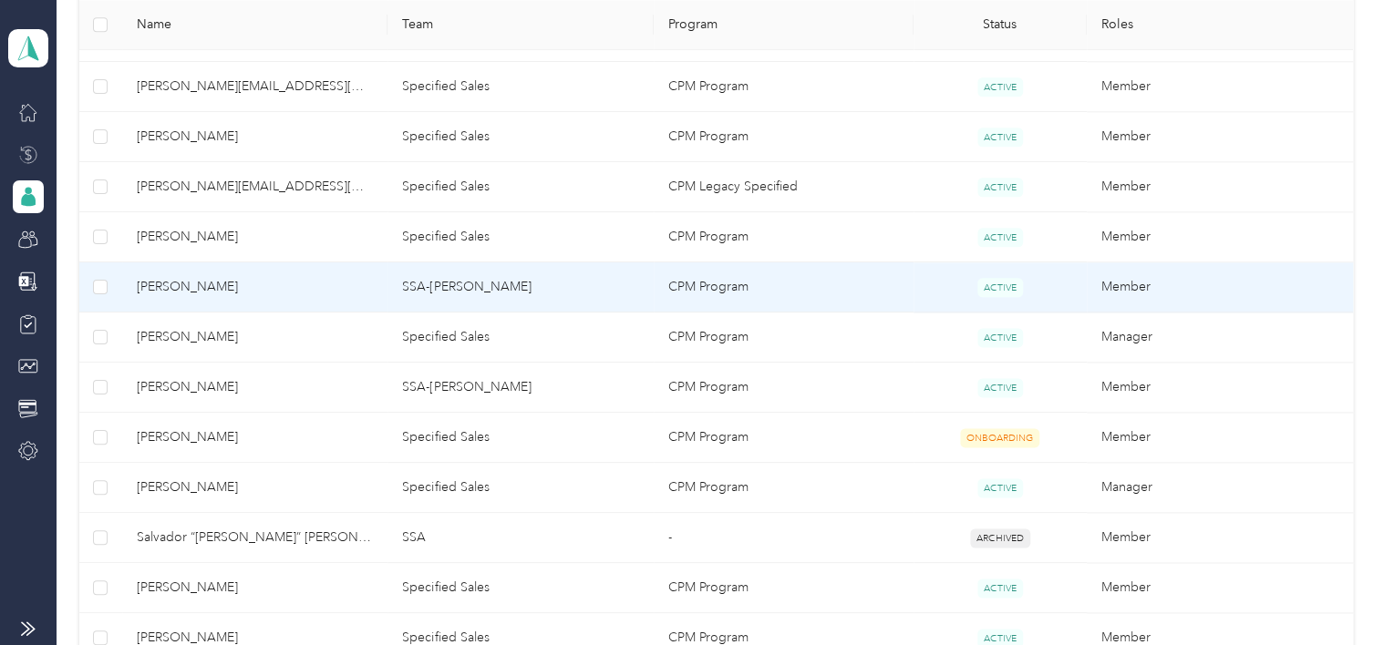
scroll to position [1068, 0]
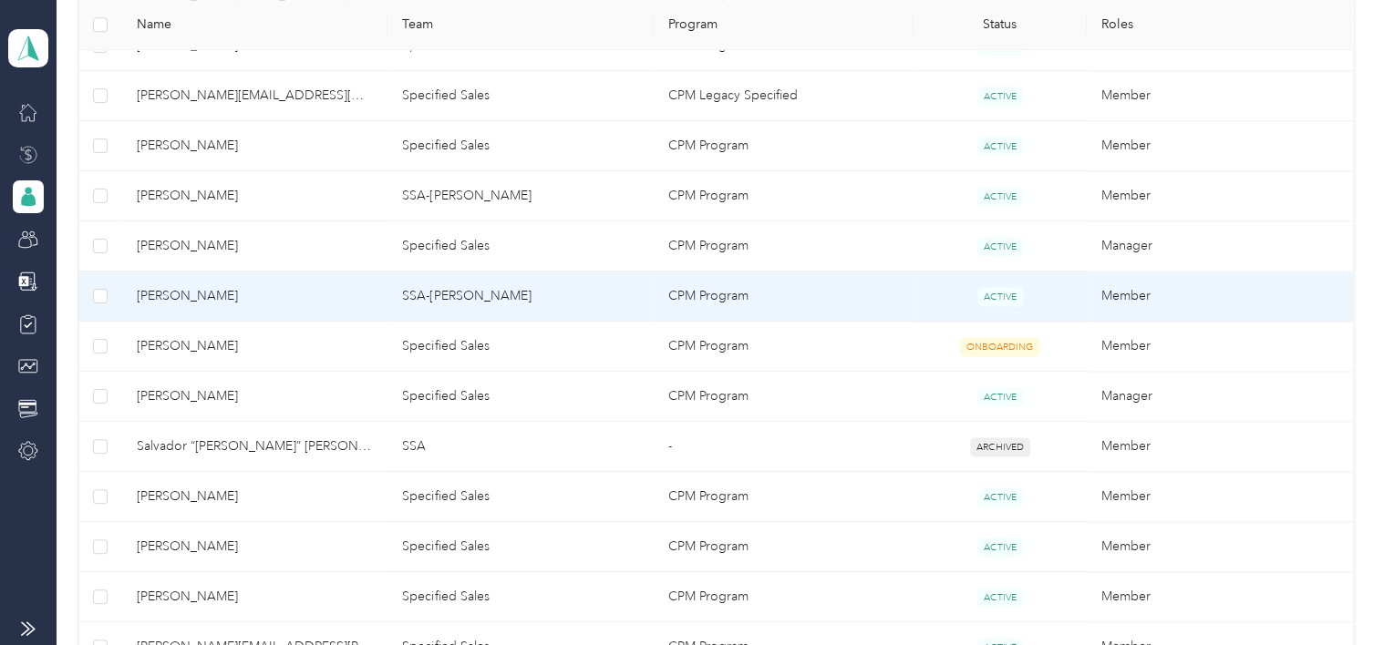
click at [971, 295] on td "ACTIVE" at bounding box center [999, 297] width 173 height 50
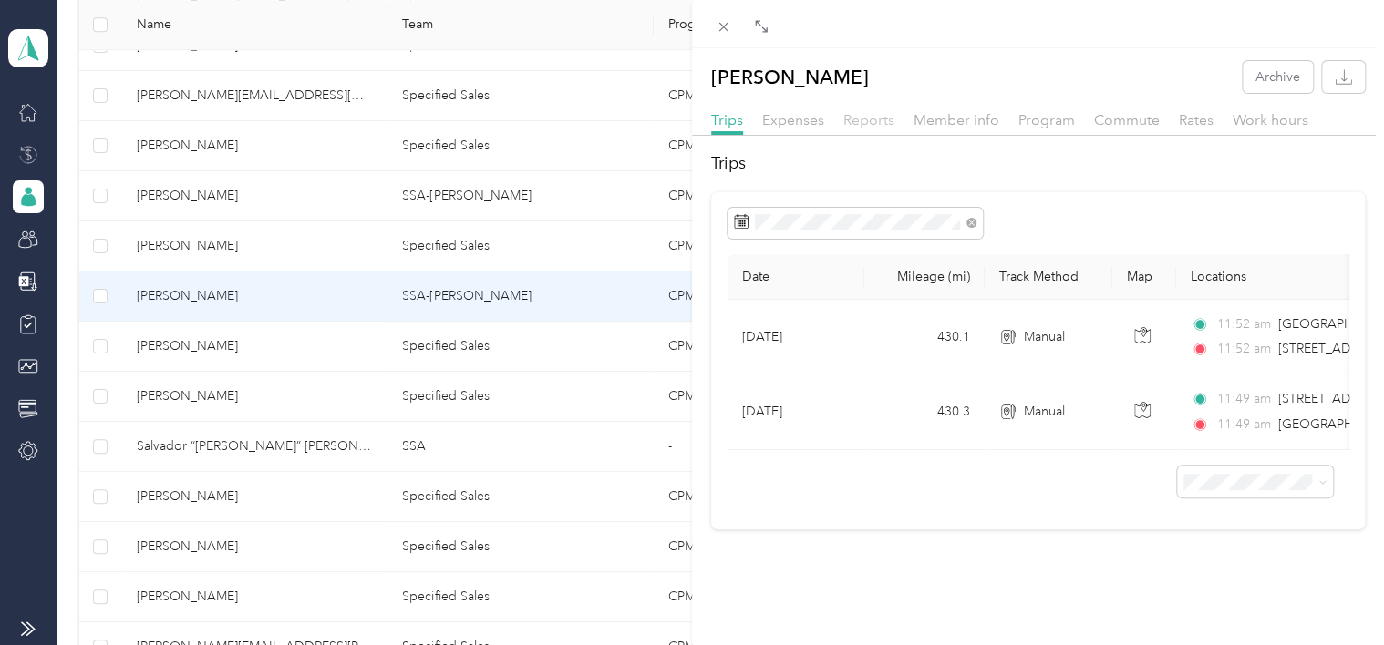
click at [876, 113] on span "Reports" at bounding box center [868, 119] width 51 height 17
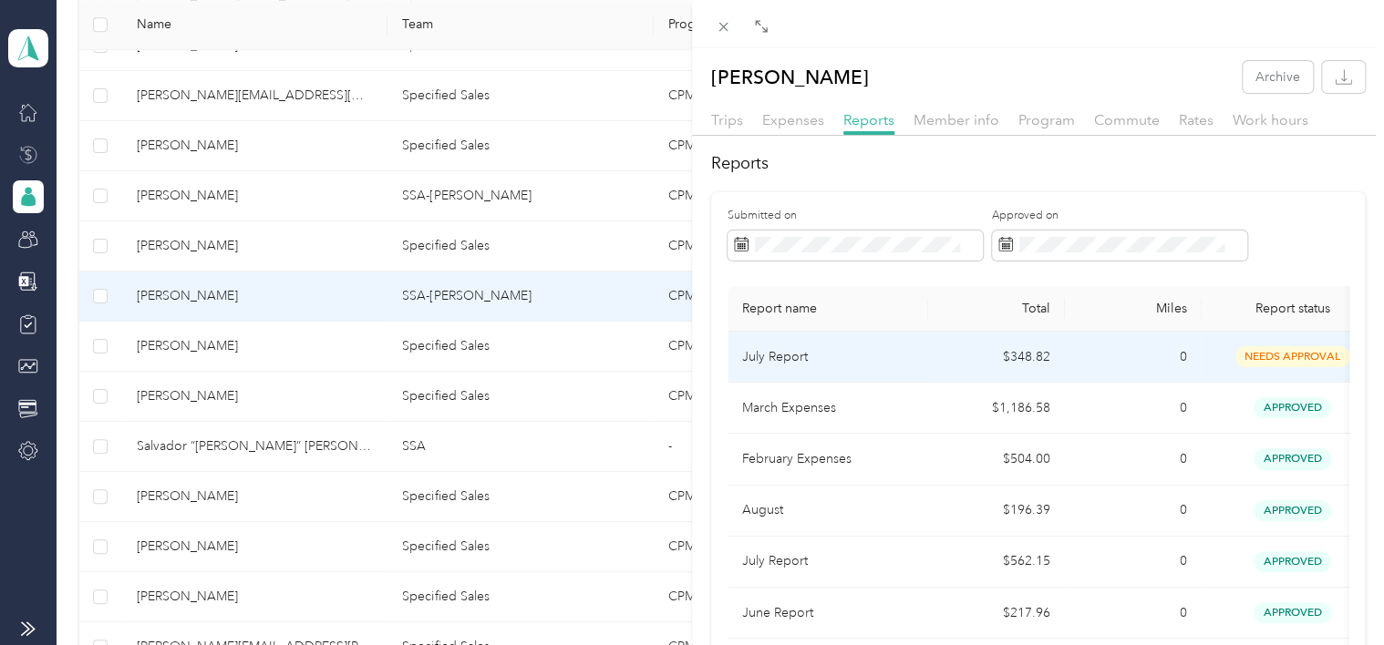
click at [1269, 357] on span "needs approval" at bounding box center [1292, 356] width 115 height 21
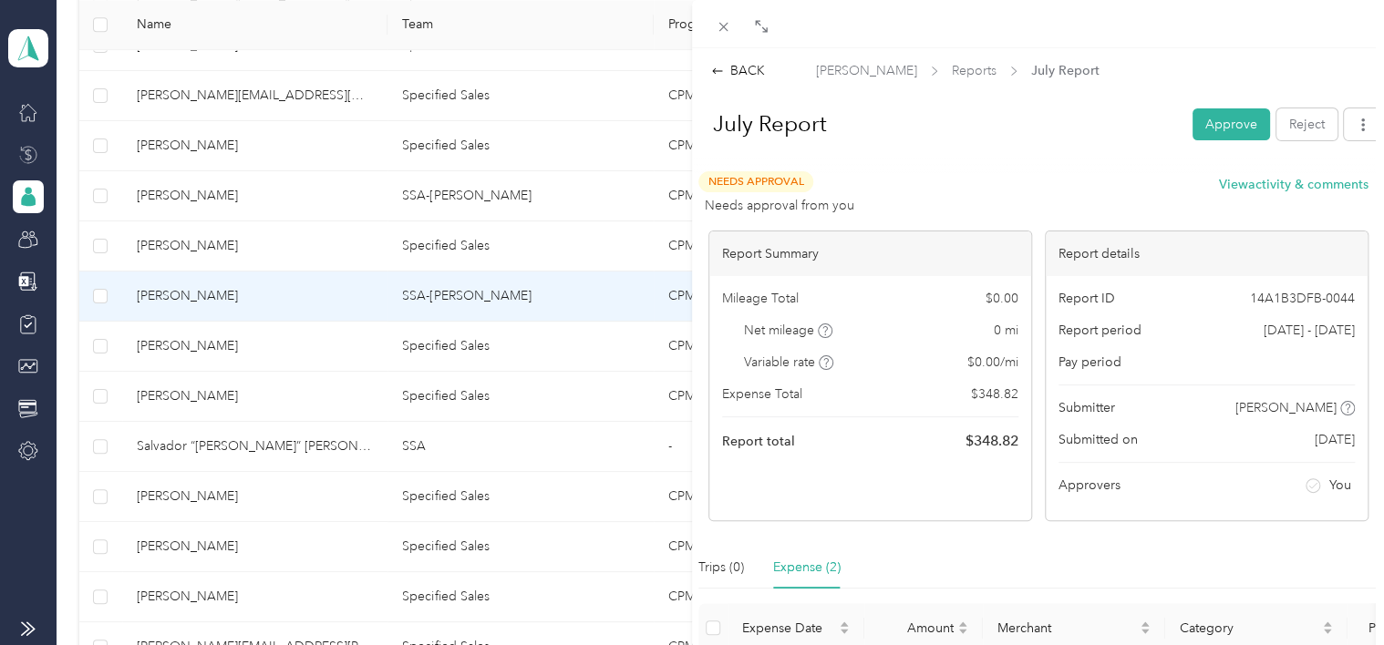
click at [1211, 123] on button "Approve" at bounding box center [1230, 124] width 77 height 32
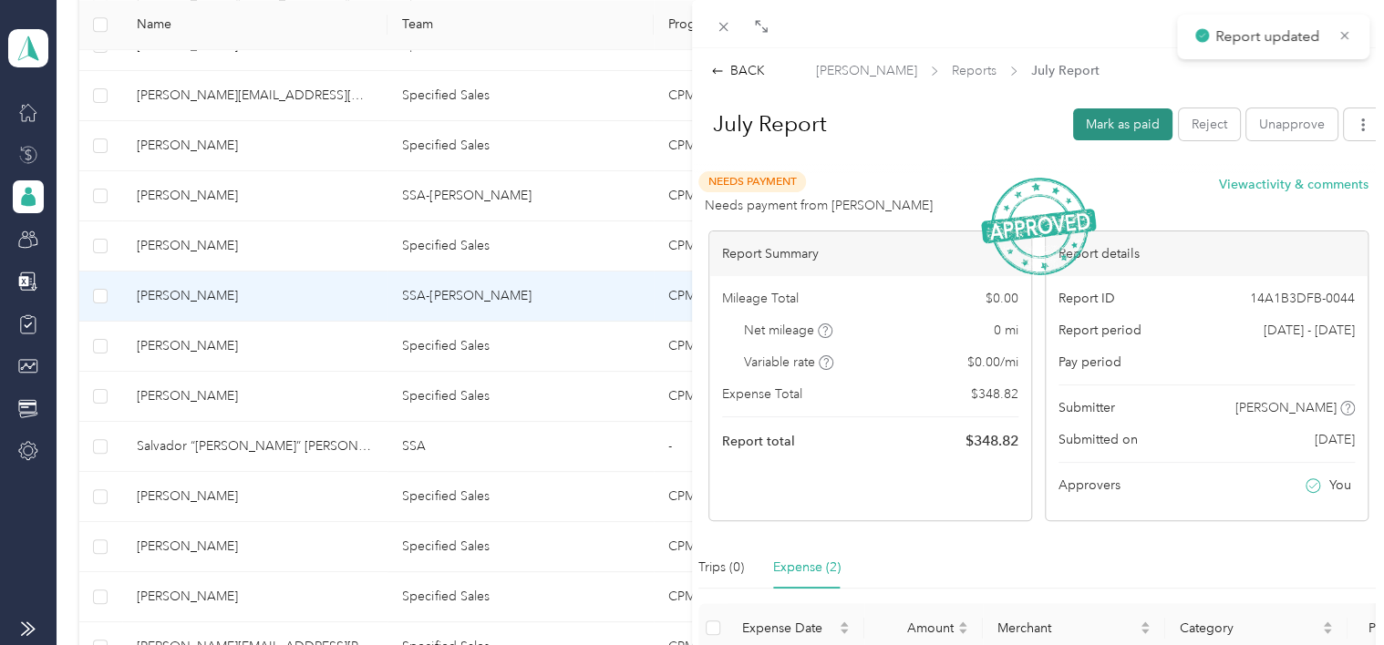
click at [1109, 117] on button "Mark as paid" at bounding box center [1122, 124] width 99 height 32
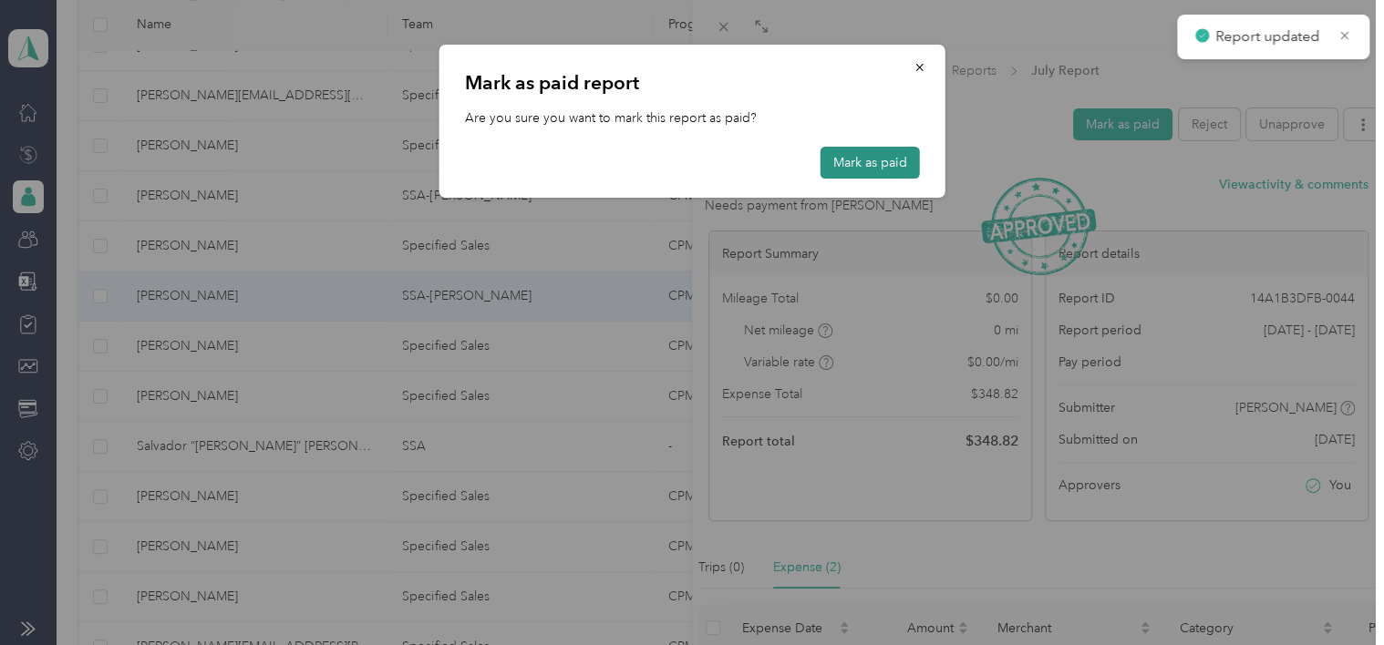
click at [870, 160] on button "Mark as paid" at bounding box center [869, 163] width 99 height 32
